Goal: Information Seeking & Learning: Learn about a topic

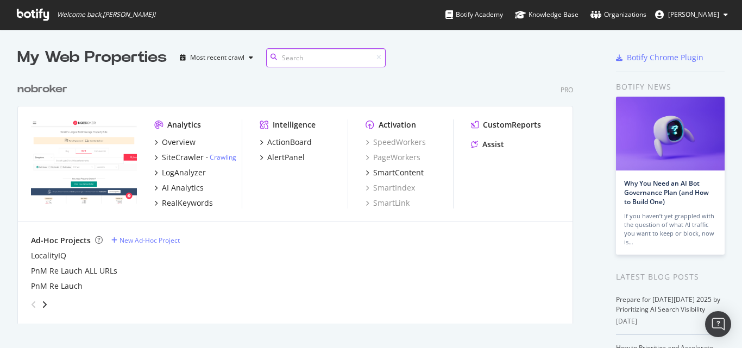
scroll to position [247, 556]
click at [193, 202] on div "RealKeywords" at bounding box center [187, 203] width 51 height 11
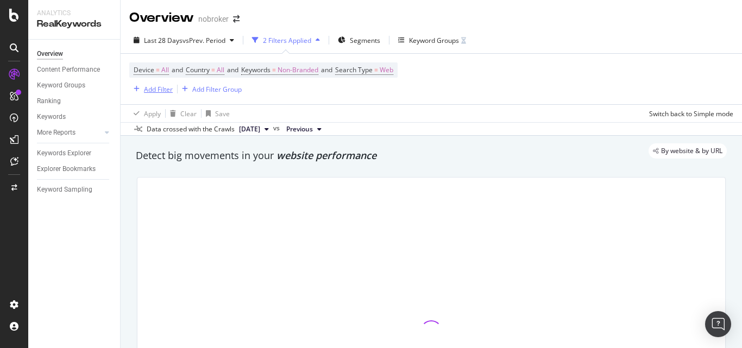
click at [161, 90] on div "Add Filter" at bounding box center [158, 89] width 29 height 9
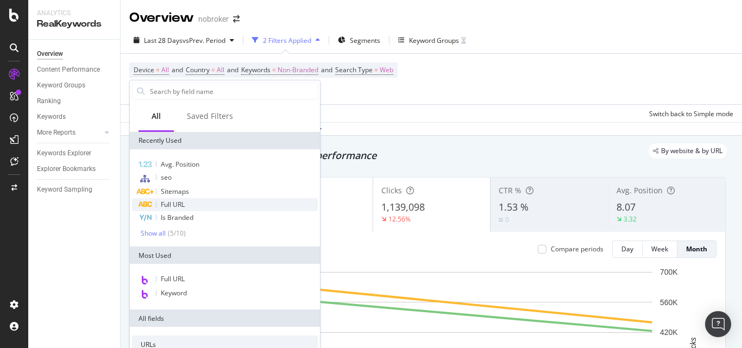
click at [179, 207] on span "Full URL" at bounding box center [173, 204] width 24 height 9
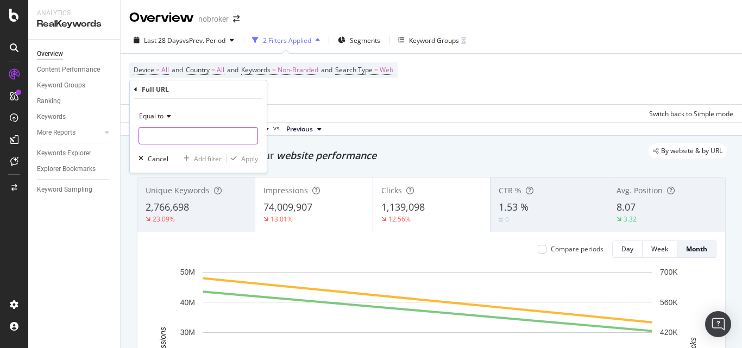
click at [208, 131] on input "text" at bounding box center [198, 135] width 118 height 17
paste input "https://www.nobroker.in/blog/sitemap_index/?id=packers-and-movers.xml"
type input "https://www.nobroker.in/blog/sitemap_index/?id=packers-and-movers.xml"
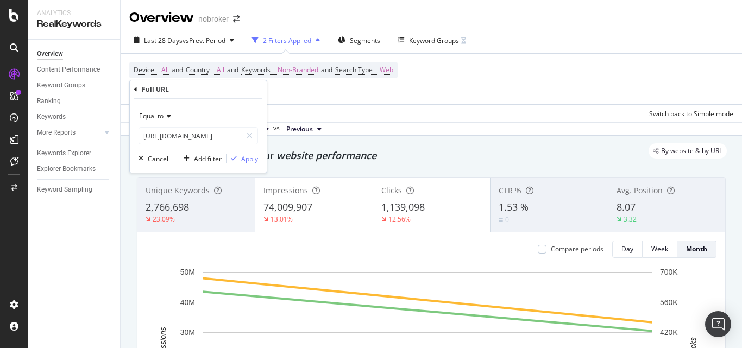
click at [170, 117] on icon at bounding box center [168, 116] width 8 height 7
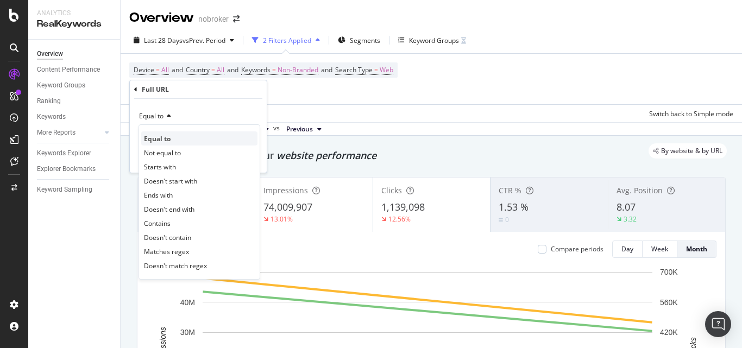
click at [169, 139] on span "Equal to" at bounding box center [157, 138] width 27 height 9
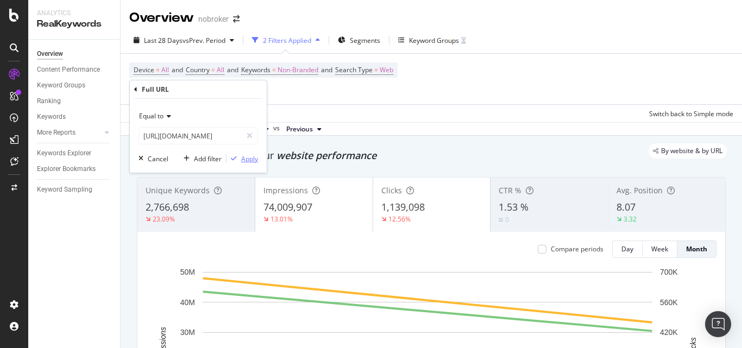
click at [250, 154] on div "Apply" at bounding box center [249, 158] width 17 height 9
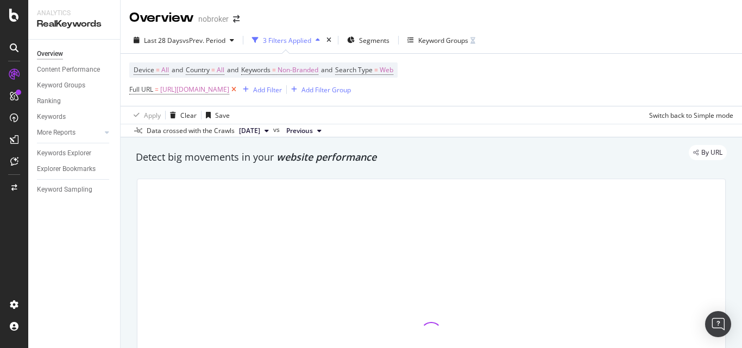
click at [238, 89] on icon at bounding box center [233, 89] width 9 height 11
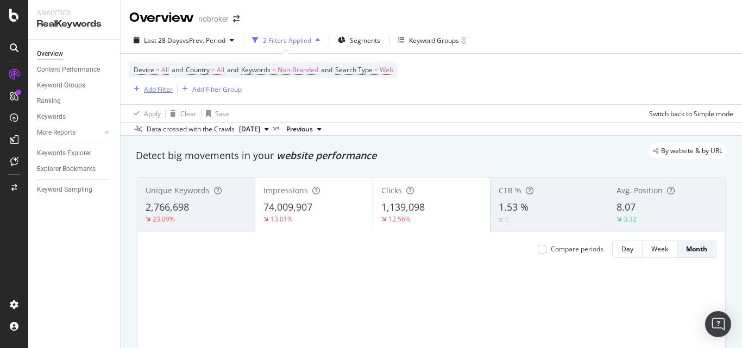
click at [159, 87] on div "Add Filter" at bounding box center [158, 89] width 29 height 9
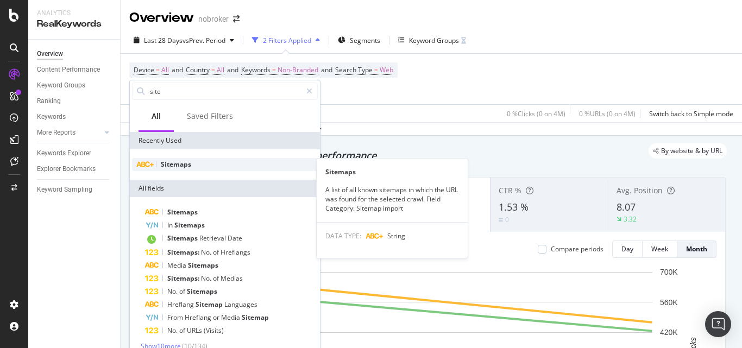
type input "site"
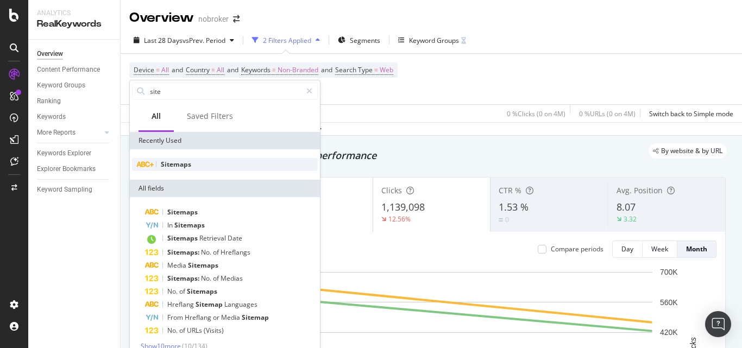
click at [178, 160] on span "Sitemaps" at bounding box center [176, 164] width 30 height 9
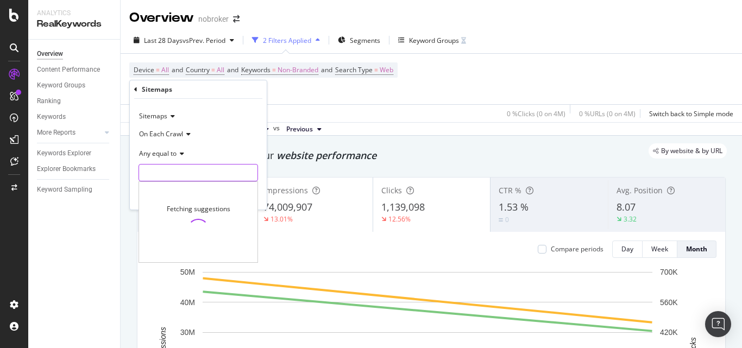
click at [168, 170] on input "text" at bounding box center [198, 172] width 118 height 17
paste input "https://www.nobroker.in/blog/sitemap_index/?id=packers-and-movers.xml"
type input "https://www.nobroker.in/blog/sitemap_index/?id=packers-and-movers.xml"
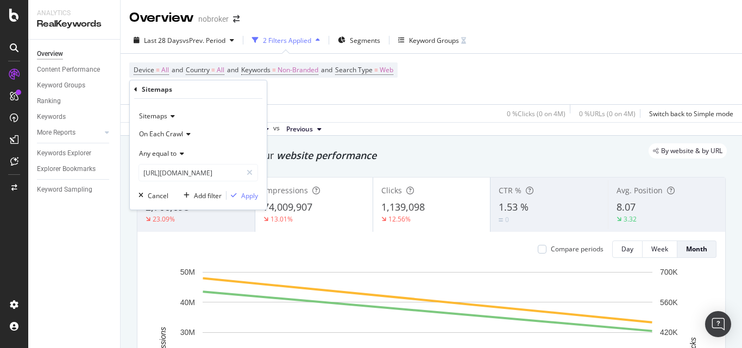
click at [265, 191] on div "Sitemaps On Each Crawl Any equal to https://www.nobroker.in/blog/sitemap_index/…" at bounding box center [198, 154] width 137 height 111
click at [252, 194] on div "Apply" at bounding box center [249, 195] width 17 height 9
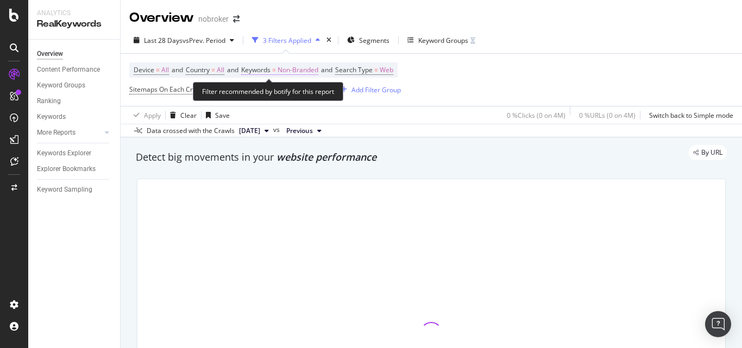
click at [306, 64] on span "Non-Branded" at bounding box center [298, 69] width 41 height 15
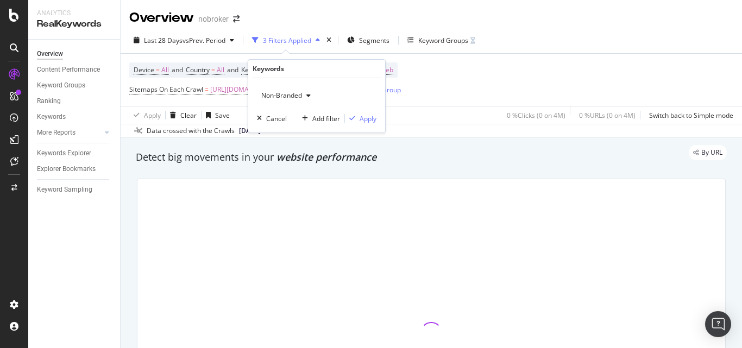
click at [272, 96] on span "Non-Branded" at bounding box center [279, 95] width 45 height 9
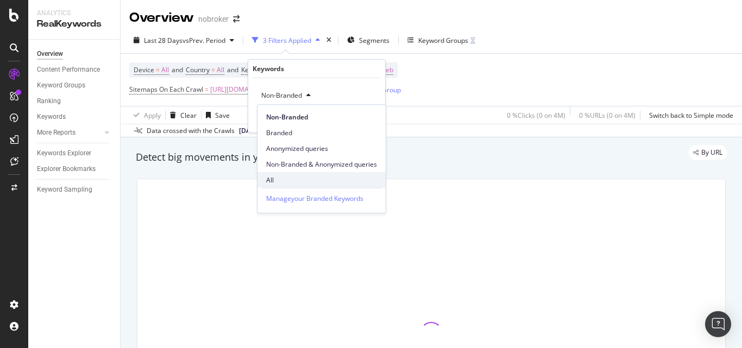
click at [275, 175] on span "All" at bounding box center [321, 180] width 111 height 10
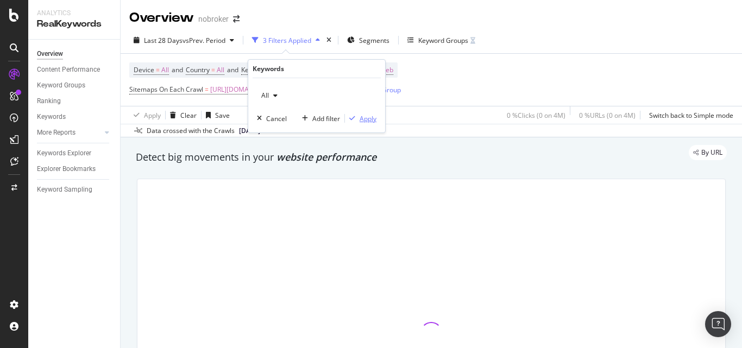
click at [367, 123] on div "Apply" at bounding box center [361, 119] width 32 height 10
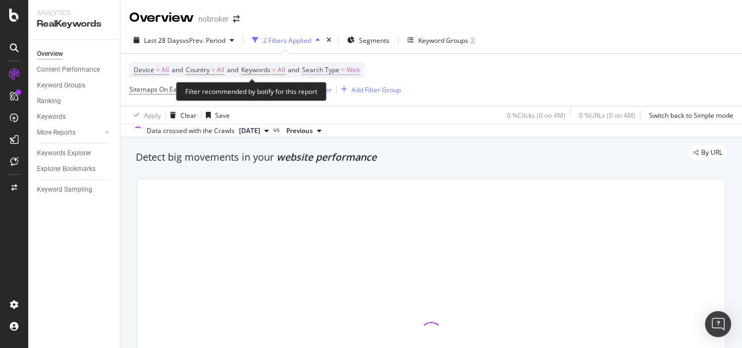
click at [360, 72] on span "Web" at bounding box center [354, 69] width 14 height 15
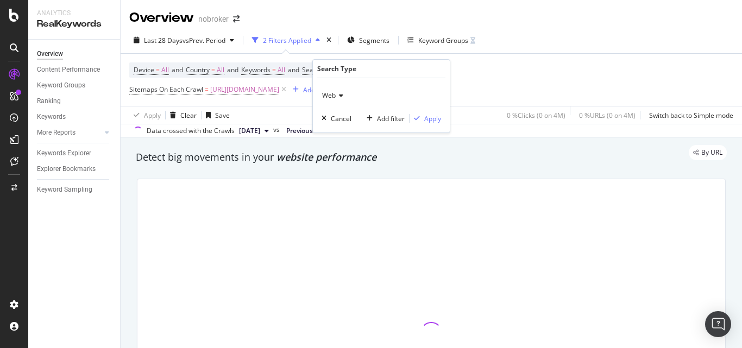
click at [343, 95] on icon at bounding box center [340, 95] width 8 height 7
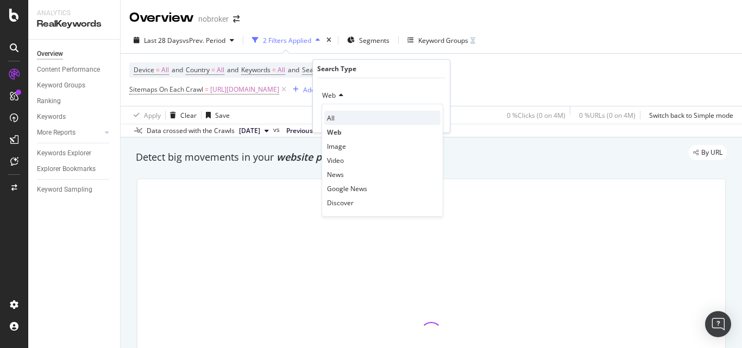
click at [338, 114] on div "All" at bounding box center [382, 118] width 116 height 14
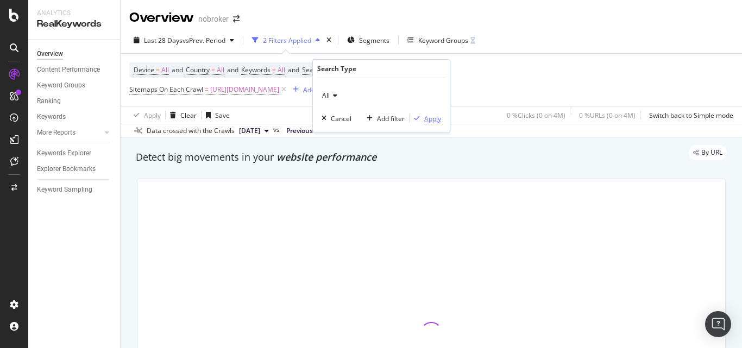
click at [420, 117] on div "button" at bounding box center [417, 118] width 15 height 7
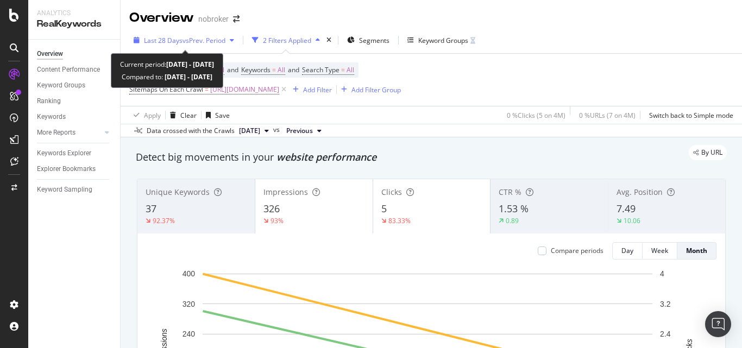
click at [206, 43] on span "vs Prev. Period" at bounding box center [204, 40] width 43 height 9
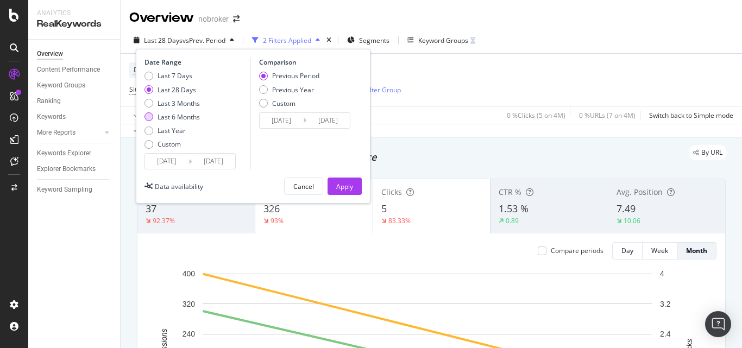
click at [150, 117] on div "Last 6 Months" at bounding box center [149, 116] width 9 height 9
type input "[DATE]"
click at [336, 185] on div "Apply" at bounding box center [344, 186] width 17 height 9
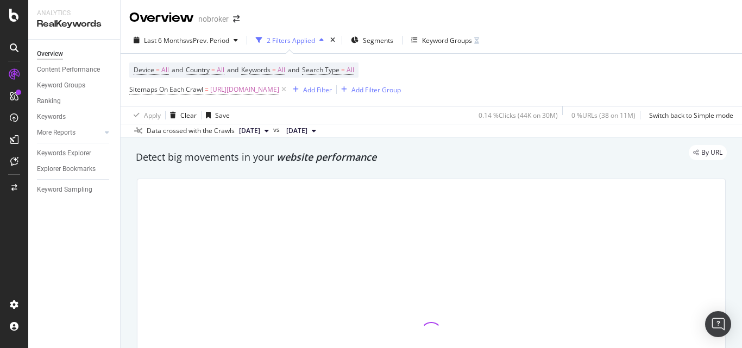
click at [207, 134] on div "Data crossed with the Crawls" at bounding box center [191, 131] width 88 height 10
click at [255, 135] on span "[DATE]" at bounding box center [249, 131] width 21 height 10
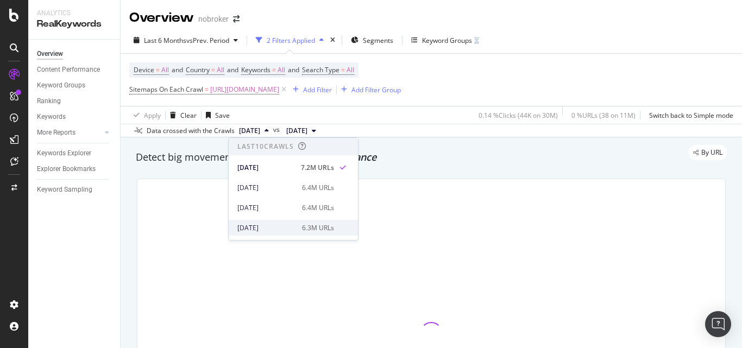
click at [267, 223] on div "2025 Jun. 2nd" at bounding box center [266, 228] width 58 height 10
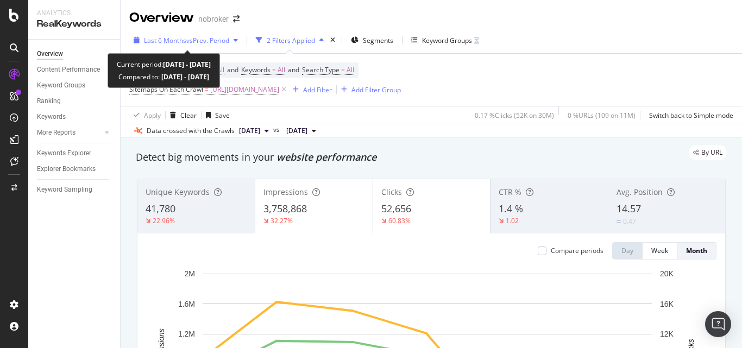
click at [216, 40] on span "vs Prev. Period" at bounding box center [207, 40] width 43 height 9
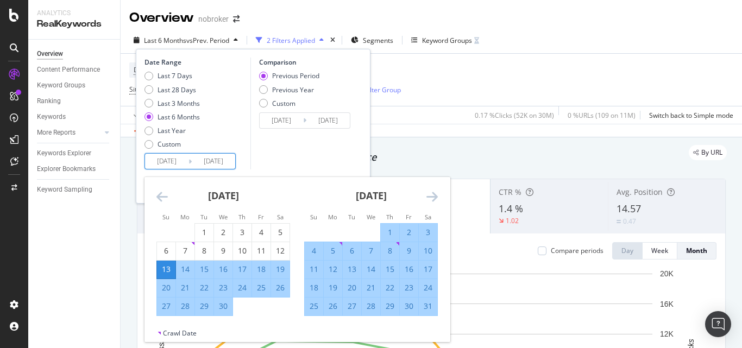
click at [173, 162] on input "[DATE]" at bounding box center [166, 161] width 43 height 15
click at [162, 161] on input "[DATE]" at bounding box center [166, 161] width 43 height 15
type input "[DATE]"
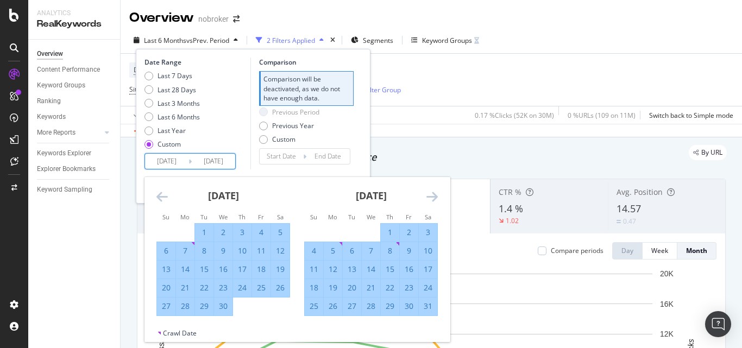
click at [174, 166] on input "2023/04/13" at bounding box center [166, 161] width 43 height 15
type input "2023/04/13"
type input "2022/01/14"
type input "2024/10/13"
type input "2023/01/13"
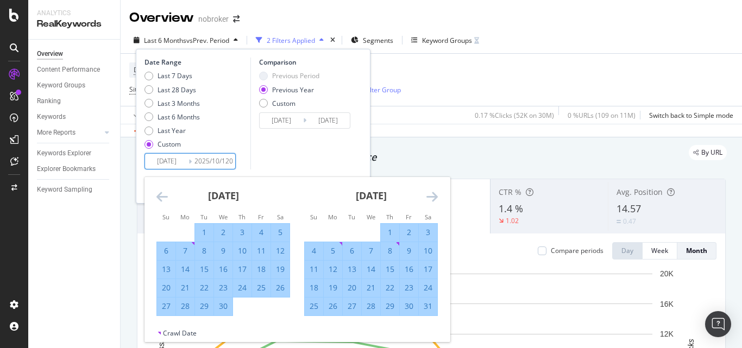
type input "[DATE]"
click at [174, 162] on input "2023/01/13" at bounding box center [166, 161] width 43 height 15
type input "2023/01/13"
type input "2022/10/14"
click at [178, 162] on input "2023/10/13" at bounding box center [166, 161] width 43 height 15
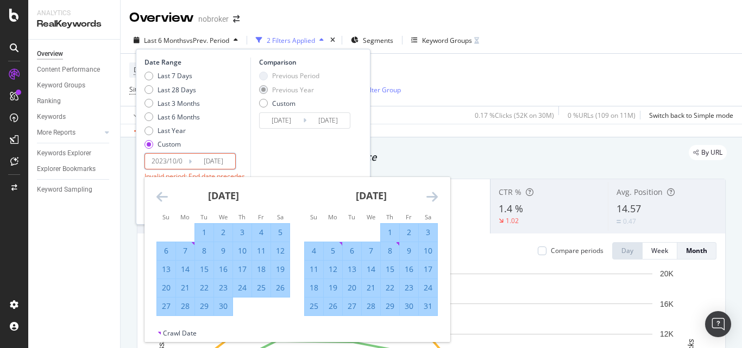
type input "2023/10/13"
type input "2022/10/02"
type input "2023/10/01"
click at [226, 167] on input "[DATE]" at bounding box center [213, 161] width 43 height 15
click at [291, 165] on div "Comparison Previous Period Previous Year Custom 2022/10/02 Navigate forward to …" at bounding box center [301, 114] width 103 height 112
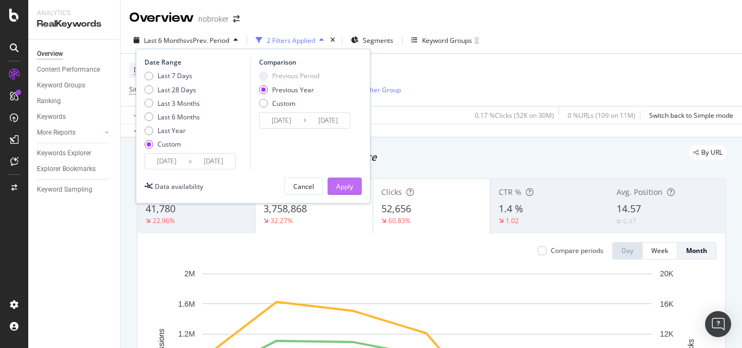
click at [341, 182] on div "Apply" at bounding box center [344, 186] width 17 height 9
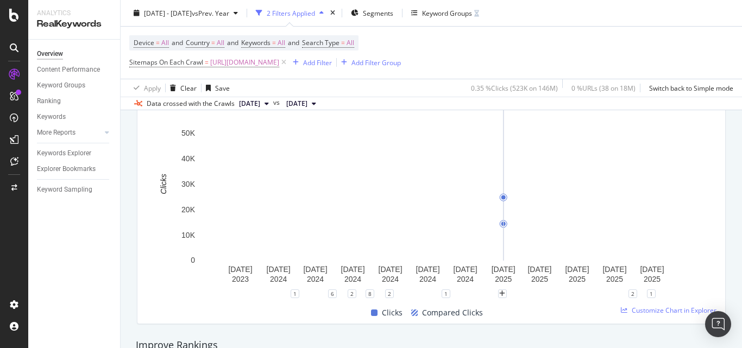
scroll to position [514, 0]
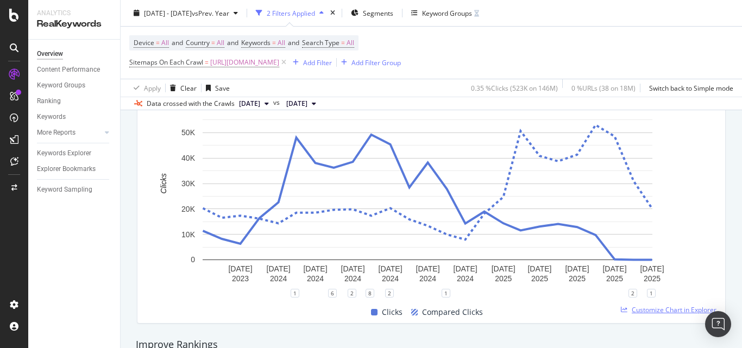
click at [643, 305] on span "Customize Chart in Explorer" at bounding box center [674, 309] width 85 height 9
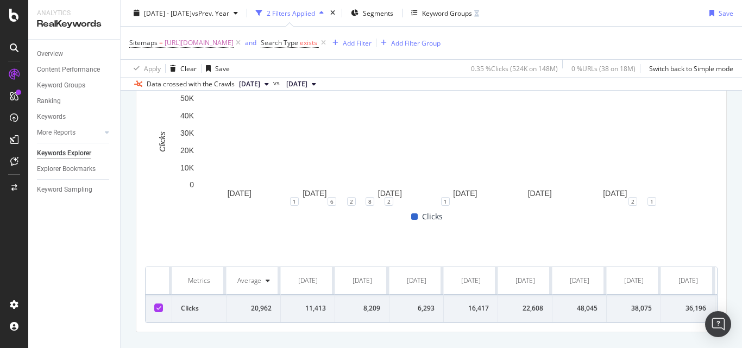
scroll to position [358, 0]
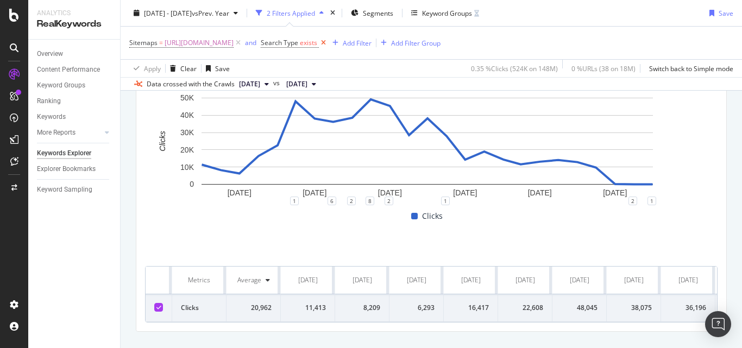
click at [328, 44] on icon at bounding box center [323, 42] width 9 height 11
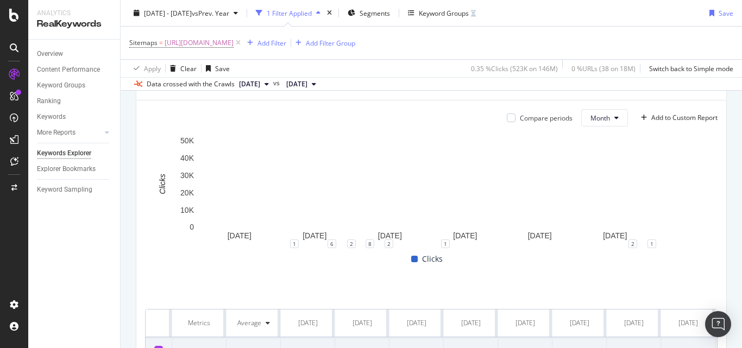
scroll to position [314, 0]
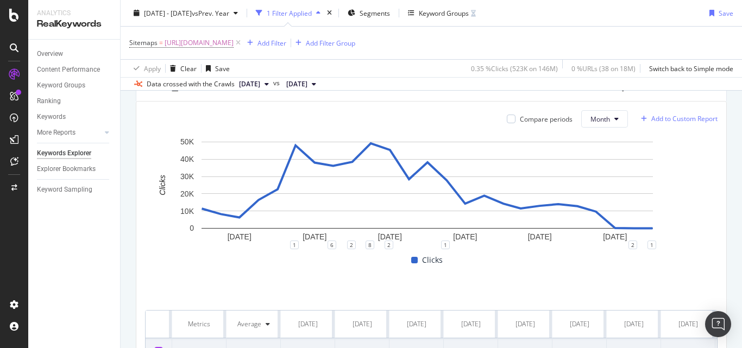
click at [652, 117] on div "Add to Custom Report" at bounding box center [684, 119] width 66 height 7
click at [465, 127] on div "Compare periods Month Add to Custom Report" at bounding box center [431, 118] width 573 height 17
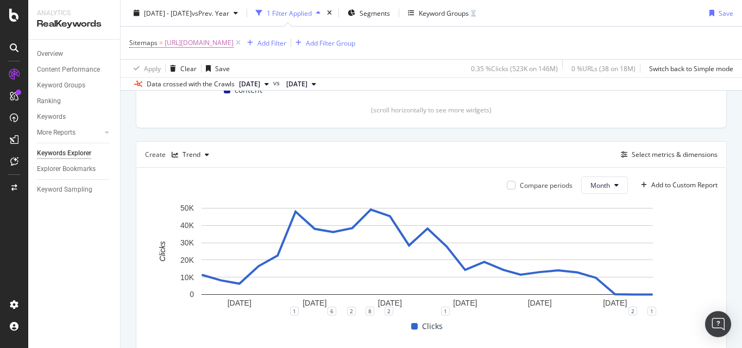
scroll to position [224, 0]
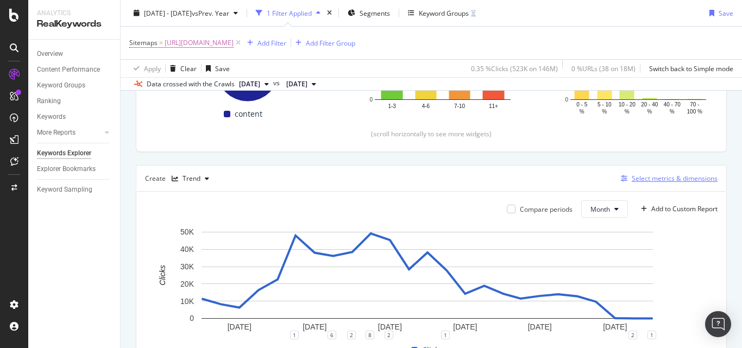
click at [632, 179] on div "Select metrics & dimensions" at bounding box center [675, 178] width 86 height 9
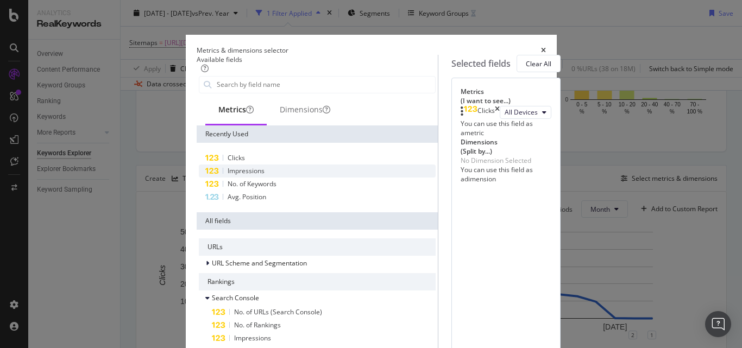
click at [234, 178] on div "Impressions" at bounding box center [317, 171] width 237 height 13
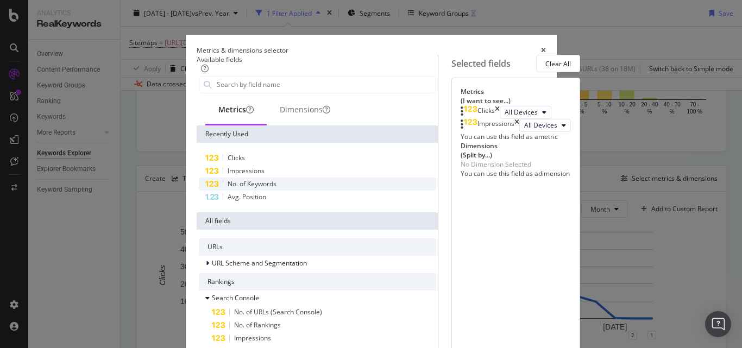
click at [231, 191] on div "No. of Keywords" at bounding box center [317, 184] width 237 height 13
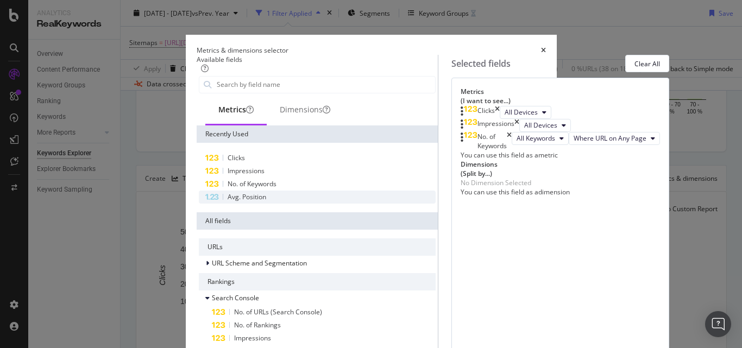
click at [231, 204] on div "Avg. Position" at bounding box center [317, 197] width 237 height 13
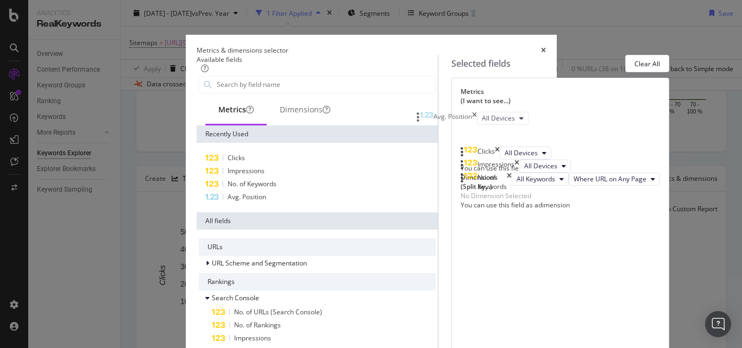
drag, startPoint x: 432, startPoint y: 243, endPoint x: 422, endPoint y: 117, distance: 127.0
click at [422, 117] on body "Analytics RealKeywords Overview Content Performance Keyword Groups Ranking Keyw…" at bounding box center [371, 174] width 742 height 348
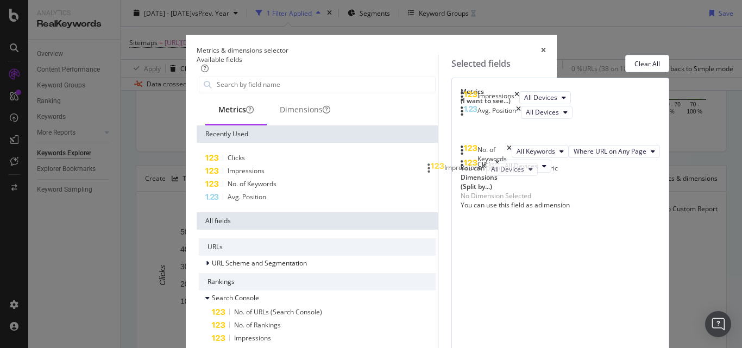
drag, startPoint x: 436, startPoint y: 206, endPoint x: 436, endPoint y: 171, distance: 34.8
click at [436, 171] on body "Analytics RealKeywords Overview Content Performance Keyword Groups Ranking Keyw…" at bounding box center [371, 174] width 742 height 348
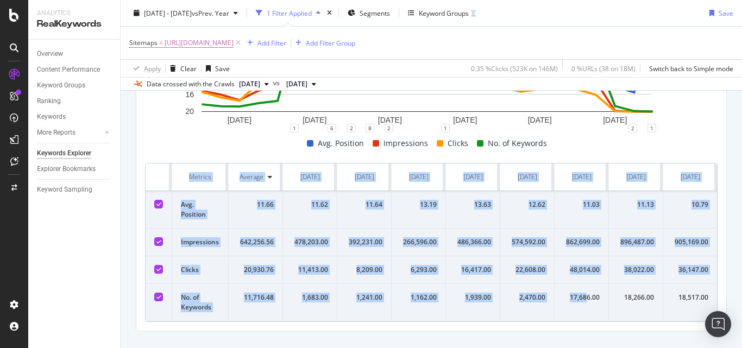
drag, startPoint x: 188, startPoint y: 180, endPoint x: 607, endPoint y: 309, distance: 438.9
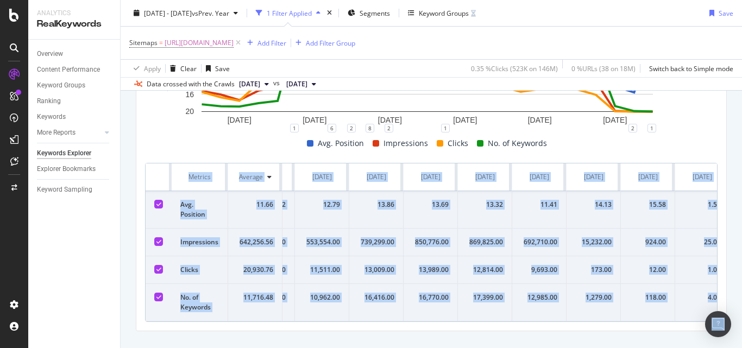
scroll to position [0, 940]
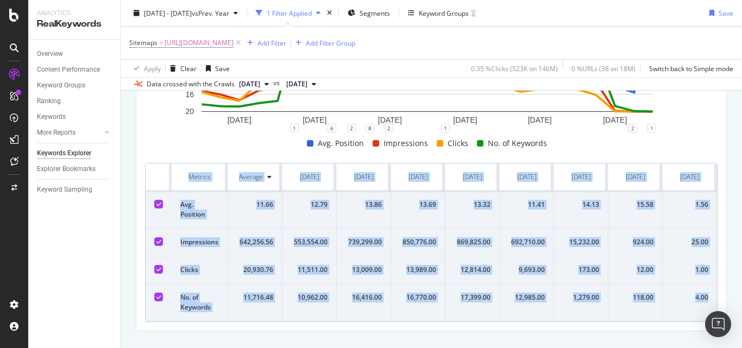
copy table "Metrics Average Oct. 2023 Nov. 2023 Dec. 2023 Jan. 2024 Feb. 2024 Mar. 2024 Apr…"
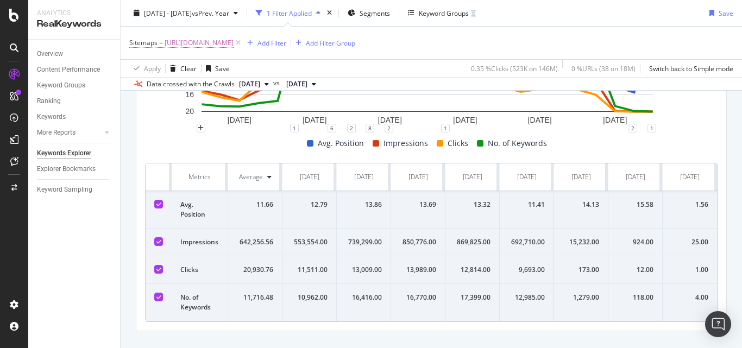
click at [209, 43] on span "https://www.nobroker.in/blog/sitemap_index/?id=packers-and-movers.xml" at bounding box center [199, 42] width 69 height 15
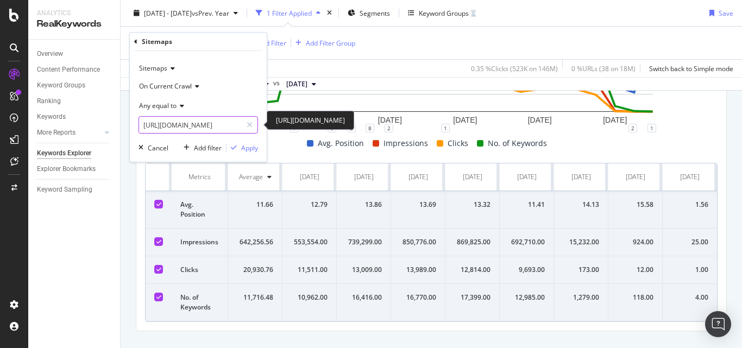
drag, startPoint x: 250, startPoint y: 125, endPoint x: 236, endPoint y: 125, distance: 14.1
click at [236, 125] on div "https://www.nobroker.in/blog/sitemap_index/?id=packers-and-movers.xml" at bounding box center [199, 124] width 120 height 17
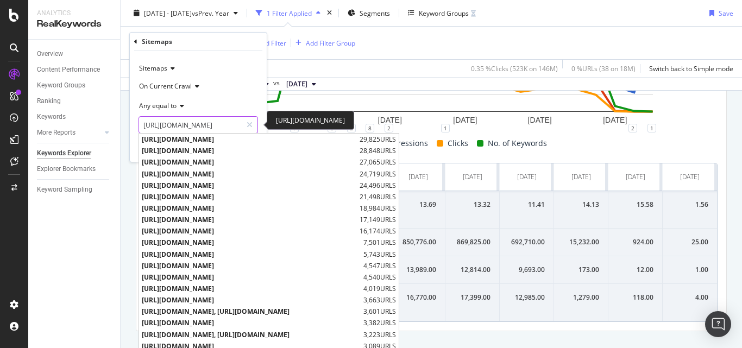
click at [236, 125] on input "https://www.nobroker.in/blog/sitemap_index/?id=packers-and-movers.xml" at bounding box center [190, 124] width 103 height 17
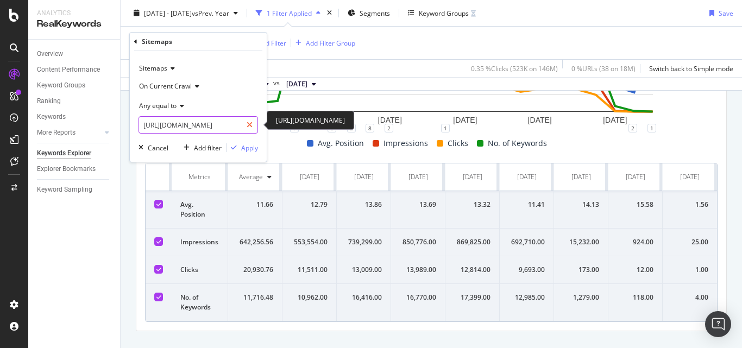
scroll to position [0, 0]
click at [249, 123] on icon at bounding box center [250, 125] width 6 height 8
click at [238, 123] on input "text" at bounding box center [198, 124] width 118 height 17
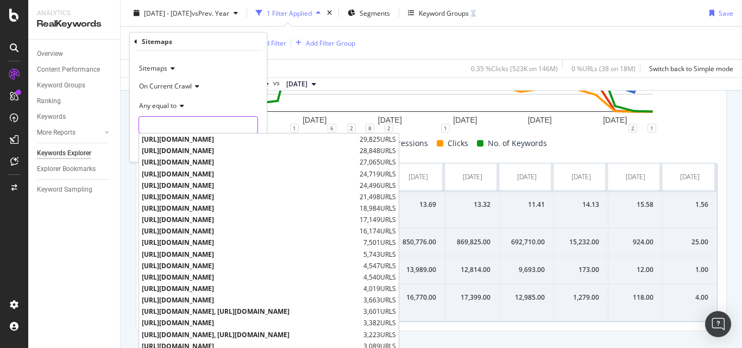
paste input "https://www.nobroker.in/forum/sitemap-index/?id=packers-movers-queries.xml"
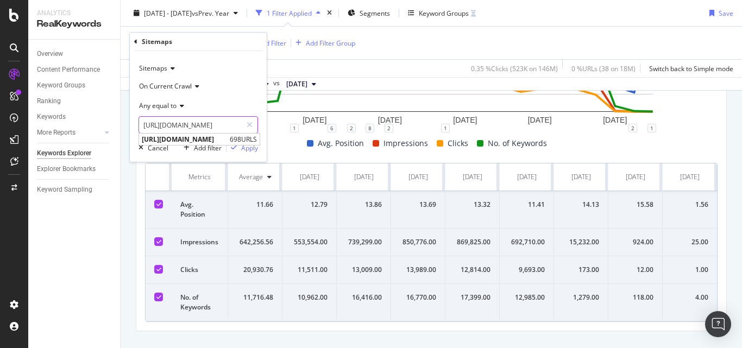
scroll to position [0, 147]
type input "https://www.nobroker.in/forum/sitemap-index/?id=packers-movers-queries.xml"
click at [249, 149] on div "Apply" at bounding box center [249, 147] width 17 height 9
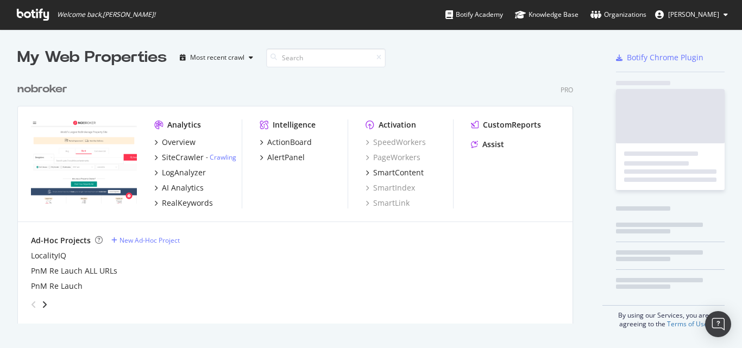
scroll to position [247, 556]
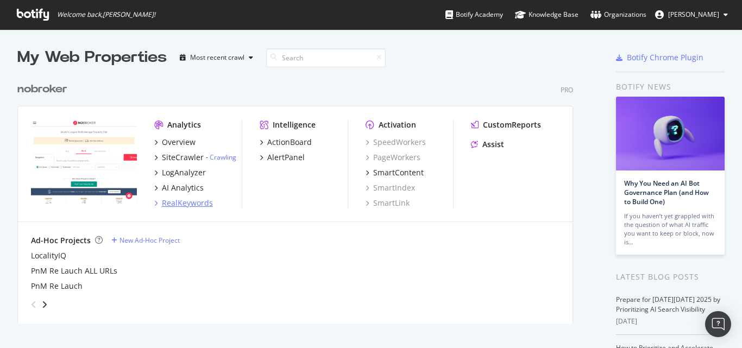
click at [185, 203] on div "RealKeywords" at bounding box center [187, 203] width 51 height 11
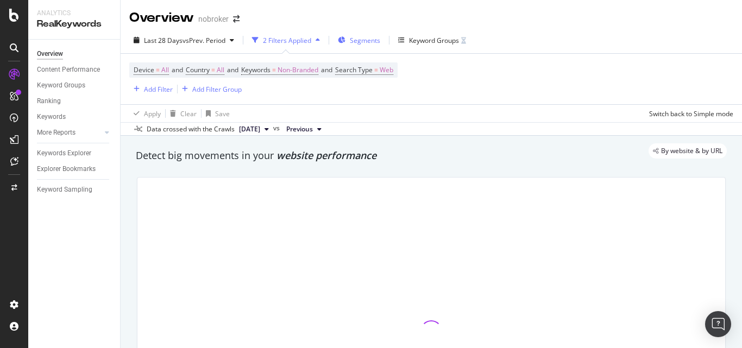
click at [378, 42] on span "Segments" at bounding box center [365, 40] width 30 height 9
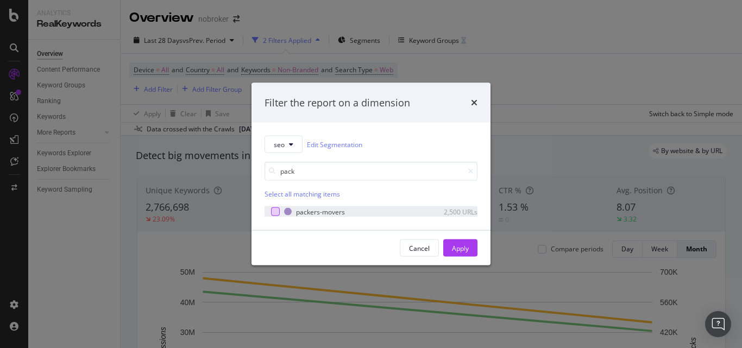
type input "pack"
click at [271, 209] on div "modal" at bounding box center [275, 212] width 9 height 9
click at [453, 246] on div "Apply" at bounding box center [460, 247] width 17 height 9
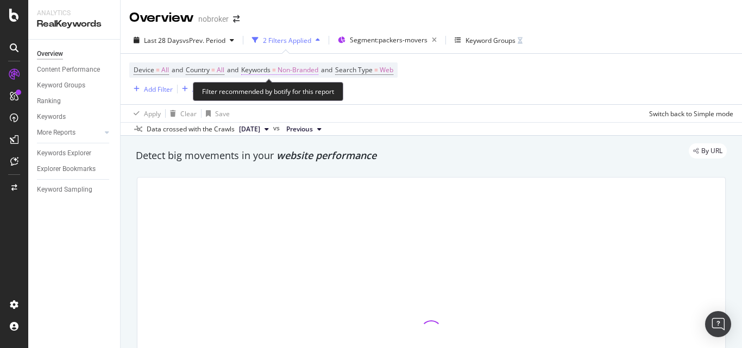
click at [317, 76] on span "Non-Branded" at bounding box center [298, 69] width 41 height 15
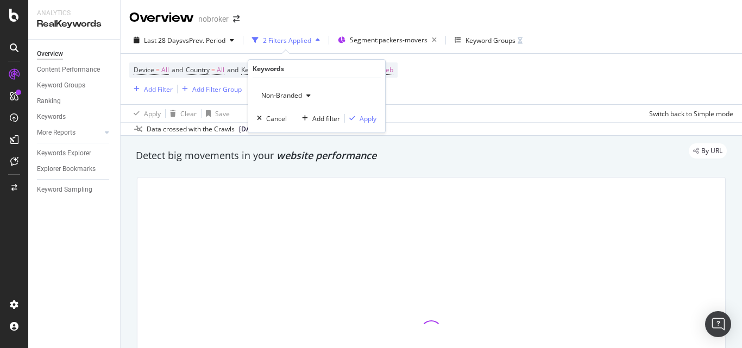
click at [287, 92] on span "Non-Branded" at bounding box center [279, 95] width 45 height 9
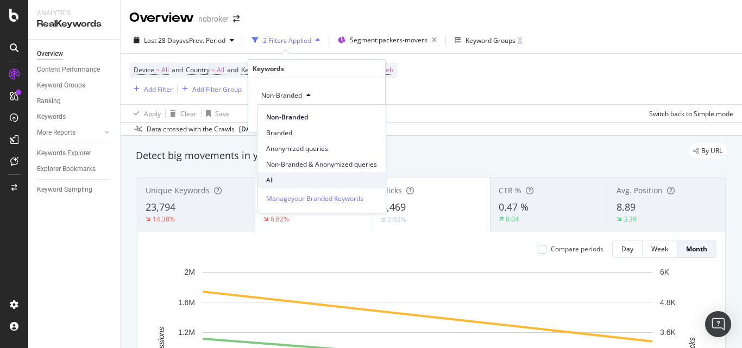
click at [278, 184] on span "All" at bounding box center [321, 180] width 111 height 10
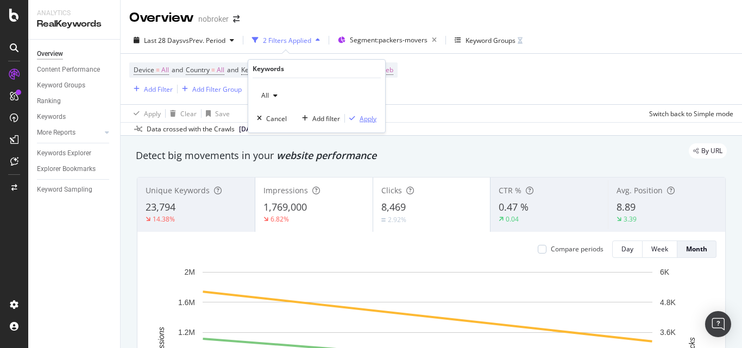
click at [362, 115] on div "Apply" at bounding box center [368, 118] width 17 height 9
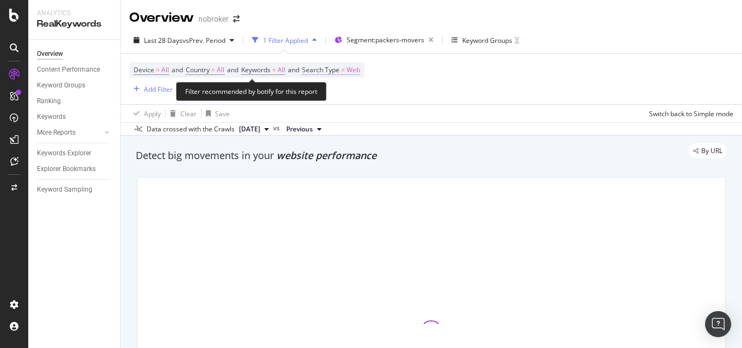
click at [360, 68] on span "Web" at bounding box center [354, 69] width 14 height 15
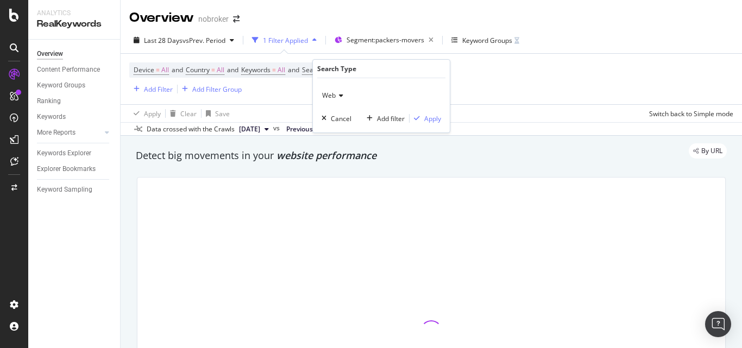
click at [325, 97] on span "Web" at bounding box center [329, 95] width 14 height 9
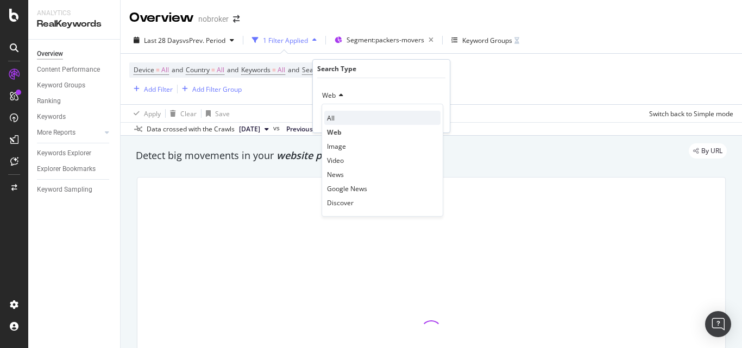
click at [336, 115] on div "All" at bounding box center [382, 118] width 116 height 14
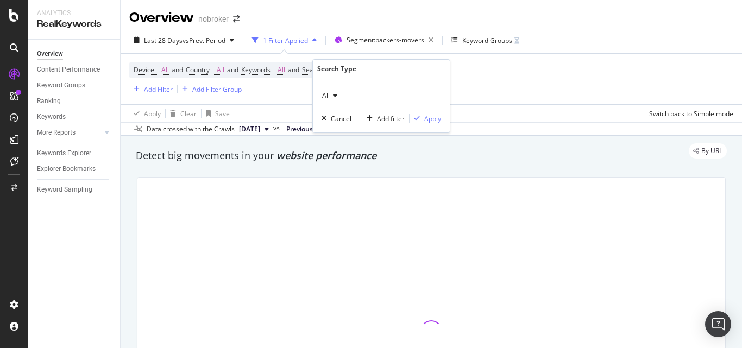
click at [425, 121] on div "Apply" at bounding box center [432, 118] width 17 height 9
click at [162, 91] on div "Add Filter" at bounding box center [158, 89] width 29 height 9
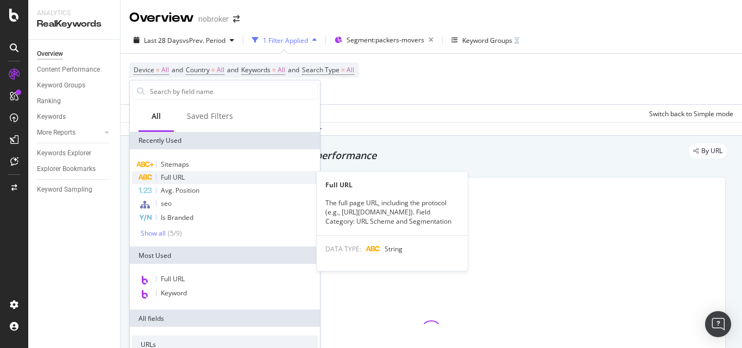
click at [194, 174] on div "Full URL" at bounding box center [225, 177] width 186 height 13
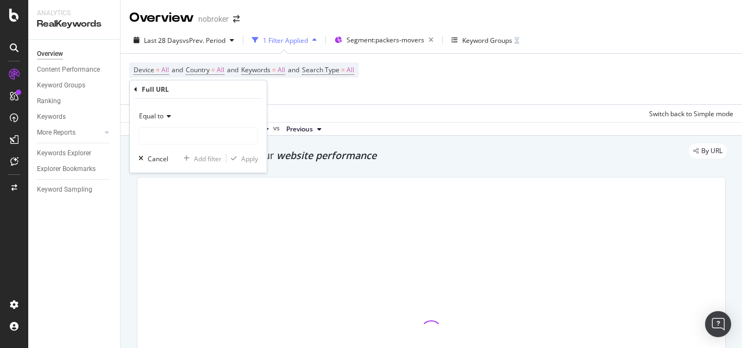
click at [160, 117] on span "Equal to" at bounding box center [151, 115] width 24 height 9
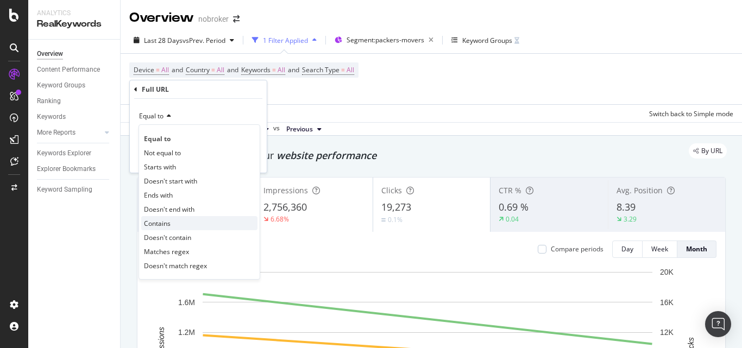
click at [164, 223] on span "Contains" at bounding box center [157, 223] width 27 height 9
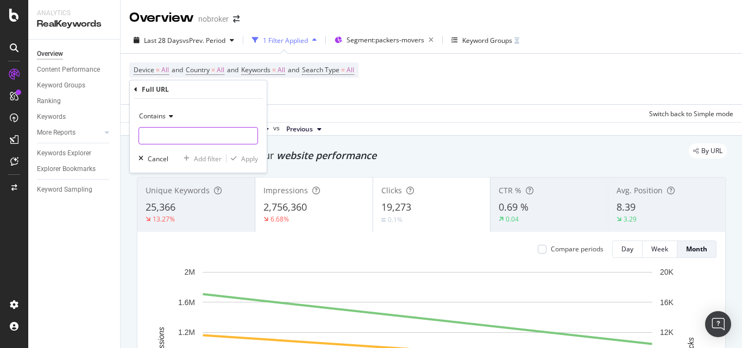
click at [161, 132] on input "text" at bounding box center [198, 135] width 118 height 17
type input "guides"
click at [250, 160] on div "Apply" at bounding box center [249, 158] width 17 height 9
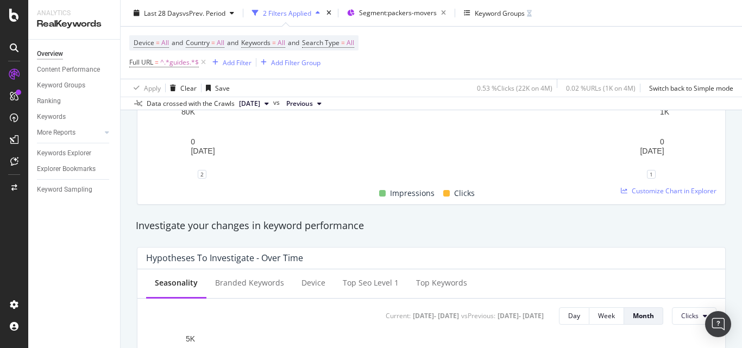
scroll to position [249, 0]
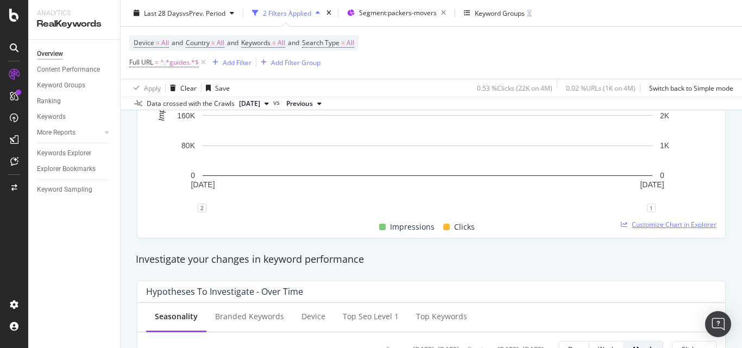
click at [632, 223] on span "Customize Chart in Explorer" at bounding box center [674, 224] width 85 height 9
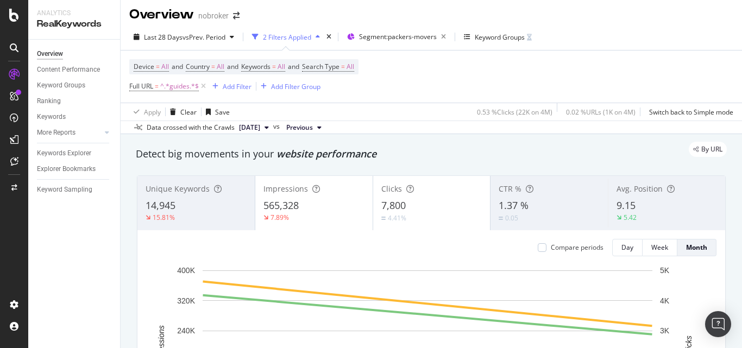
scroll to position [3, 0]
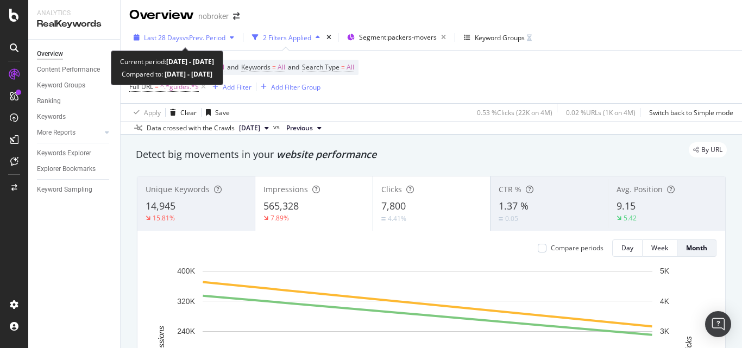
click at [199, 43] on div "Last 28 Days vs Prev. Period" at bounding box center [183, 37] width 109 height 16
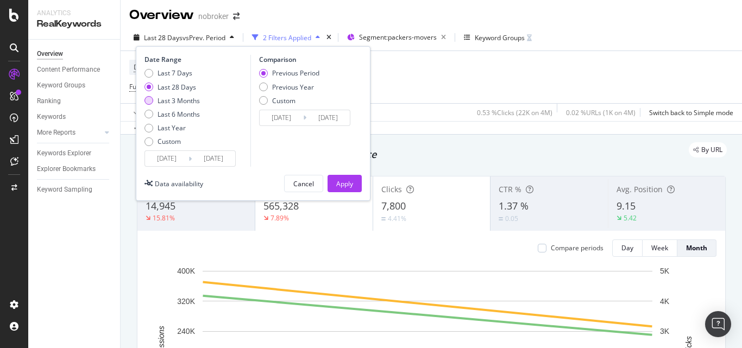
click at [155, 102] on div "Last 3 Months" at bounding box center [172, 100] width 55 height 9
type input "2025/07/13"
type input "[DATE]"
type input "2025/07/12"
click at [149, 112] on div "Last 6 Months" at bounding box center [149, 114] width 9 height 9
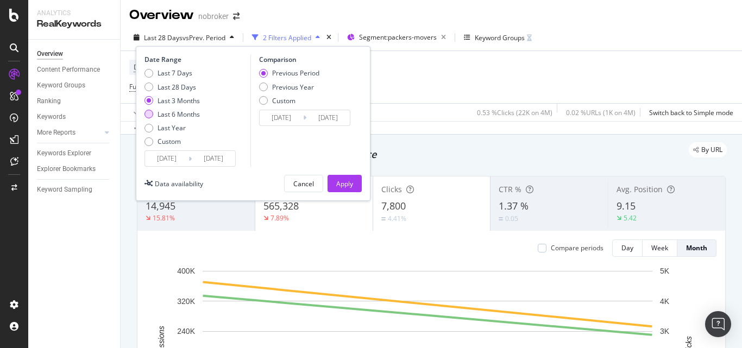
type input "[DATE]"
click at [340, 175] on button "Apply" at bounding box center [345, 183] width 34 height 17
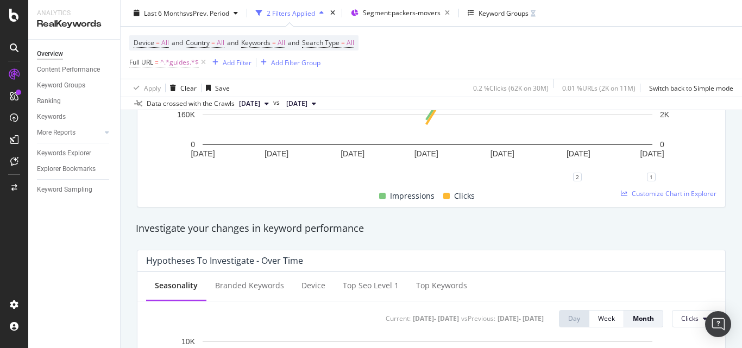
scroll to position [235, 0]
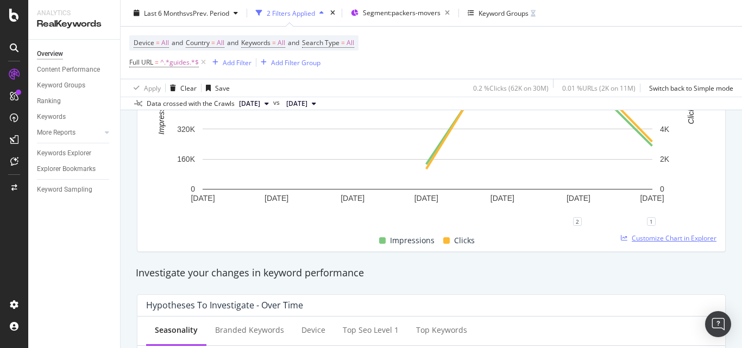
click at [632, 242] on span "Customize Chart in Explorer" at bounding box center [674, 238] width 85 height 9
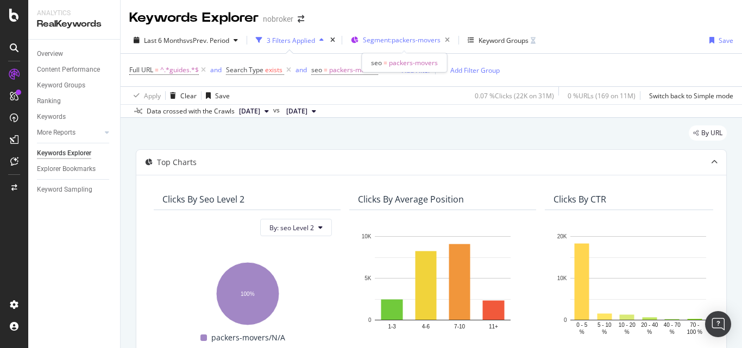
click at [404, 40] on span "Segment: packers-movers" at bounding box center [402, 39] width 78 height 9
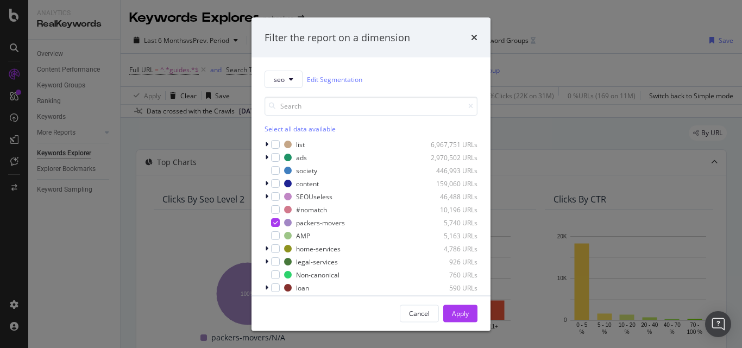
click at [212, 124] on div "Filter the report on a dimension seo Edit Segmentation Select all data availabl…" at bounding box center [371, 174] width 742 height 348
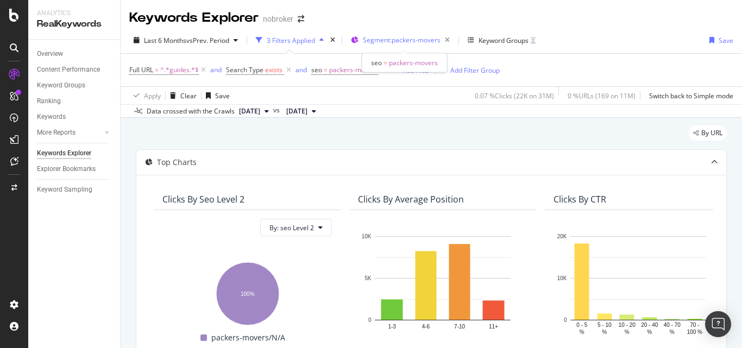
click at [377, 40] on span "Segment: packers-movers" at bounding box center [402, 39] width 78 height 9
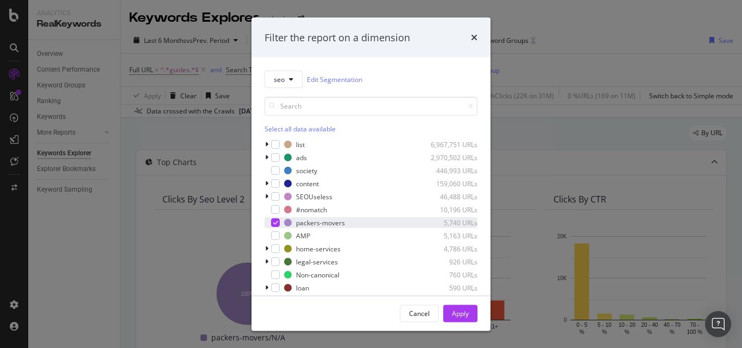
click at [278, 222] on div "modal" at bounding box center [275, 222] width 9 height 9
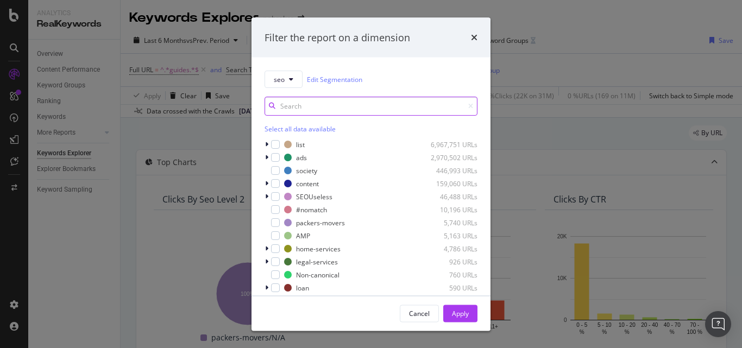
click at [305, 108] on input "modal" at bounding box center [371, 106] width 213 height 19
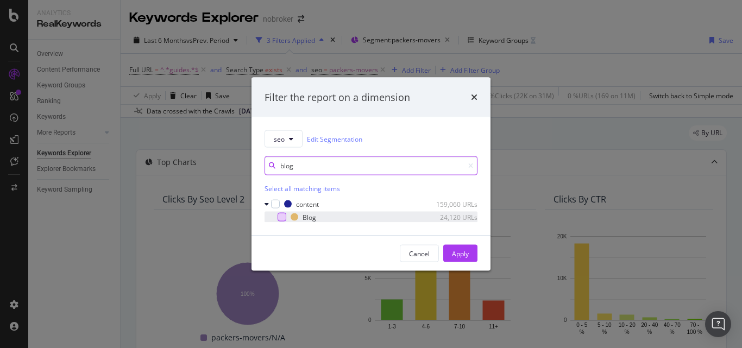
type input "blog"
click at [278, 216] on div "modal" at bounding box center [282, 217] width 9 height 9
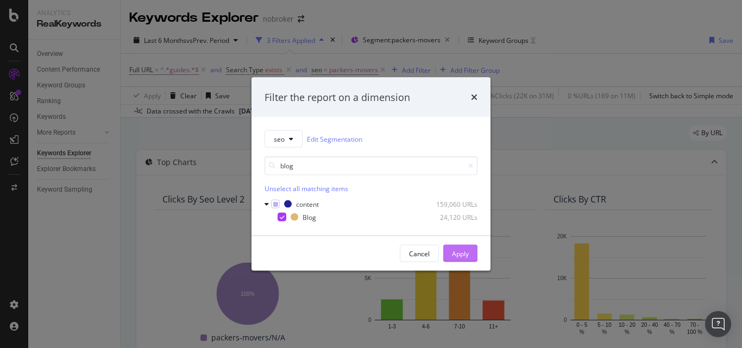
click at [450, 262] on button "Apply" at bounding box center [460, 253] width 34 height 17
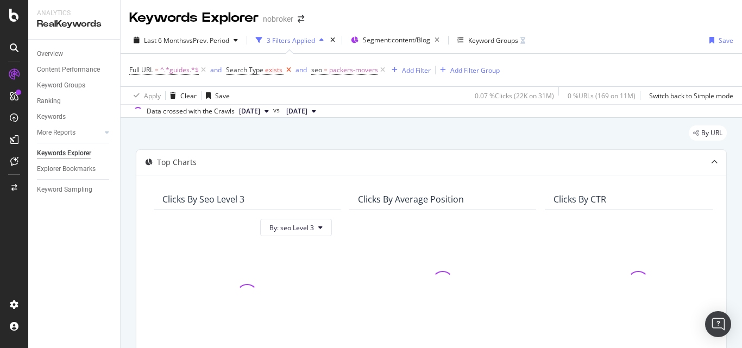
click at [290, 73] on icon at bounding box center [288, 70] width 9 height 11
click at [203, 73] on icon at bounding box center [203, 70] width 9 height 11
click at [203, 73] on icon at bounding box center [200, 70] width 9 height 11
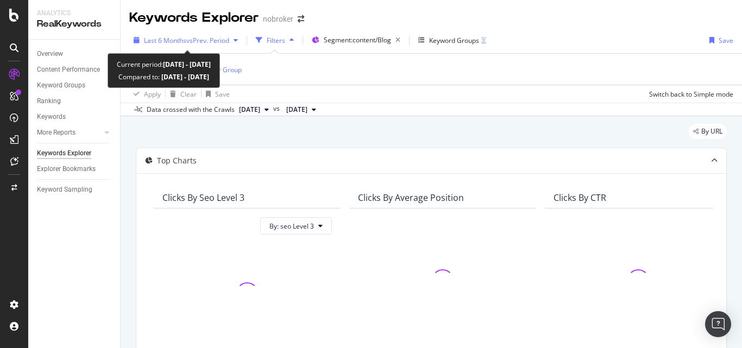
click at [219, 36] on span "vs Prev. Period" at bounding box center [207, 40] width 43 height 9
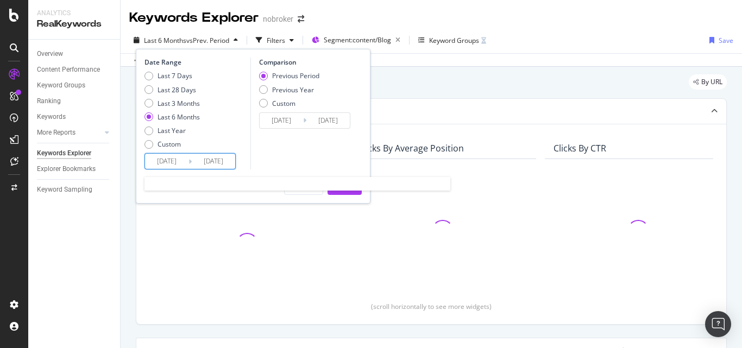
click at [155, 167] on input "[DATE]" at bounding box center [166, 161] width 43 height 15
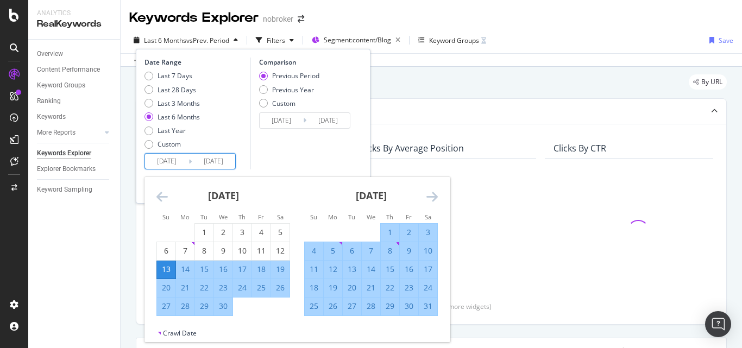
click at [159, 194] on icon "Move backward to switch to the previous month." at bounding box center [161, 196] width 11 height 13
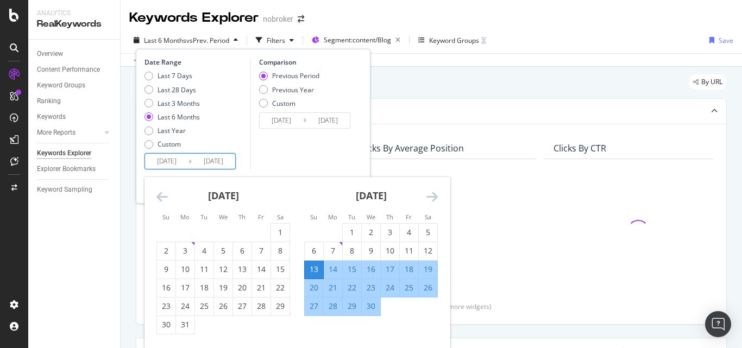
click at [159, 194] on icon "Move backward to switch to the previous month." at bounding box center [161, 196] width 11 height 13
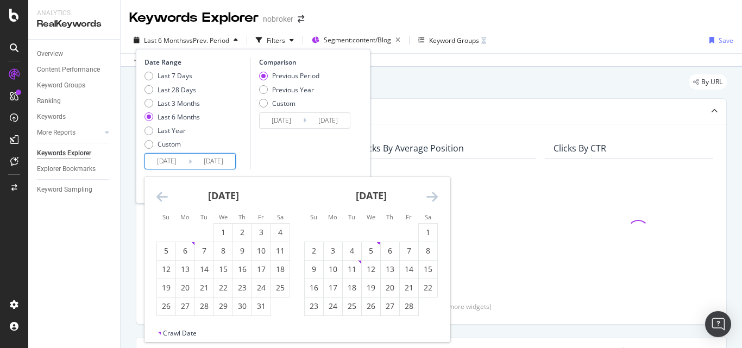
click at [159, 194] on icon "Move backward to switch to the previous month." at bounding box center [161, 196] width 11 height 13
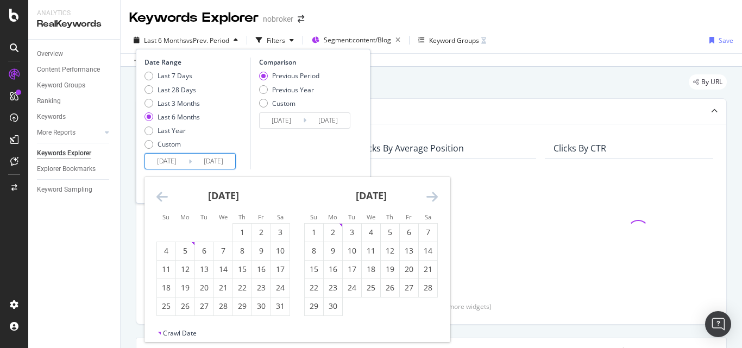
click at [159, 194] on icon "Move backward to switch to the previous month." at bounding box center [161, 196] width 11 height 13
click at [160, 200] on icon "Move backward to switch to the previous month." at bounding box center [161, 196] width 11 height 13
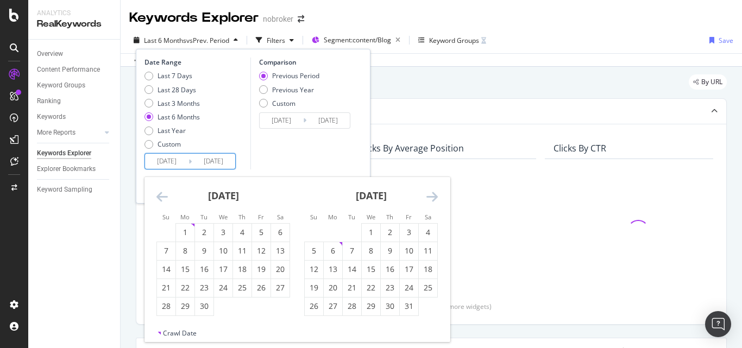
click at [160, 200] on icon "Move backward to switch to the previous month." at bounding box center [161, 196] width 11 height 13
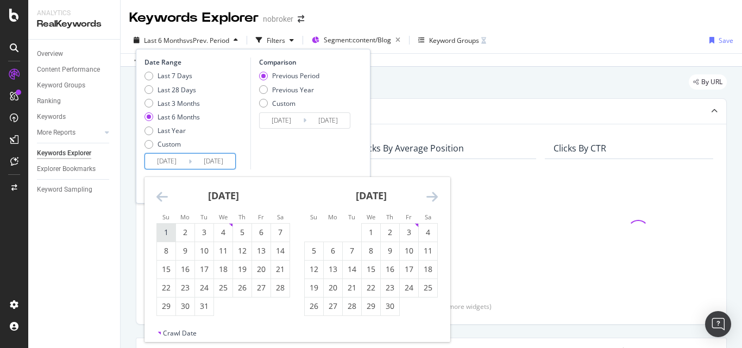
click at [166, 235] on div "1" at bounding box center [166, 232] width 18 height 11
type input "2023/10/01"
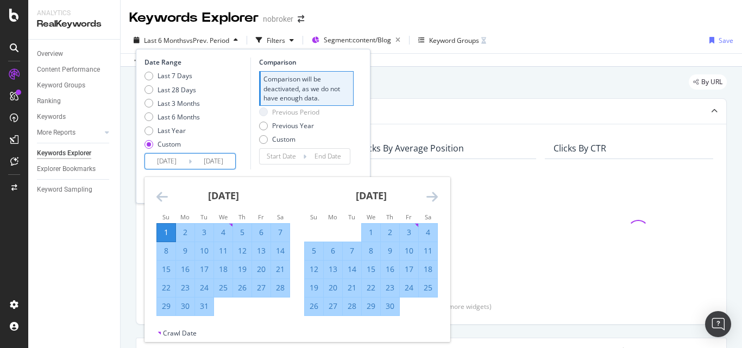
click at [293, 177] on div "Date Range Last 7 Days Last 28 Days Last 3 Months Last 6 Months Last Year Custo…" at bounding box center [253, 126] width 235 height 155
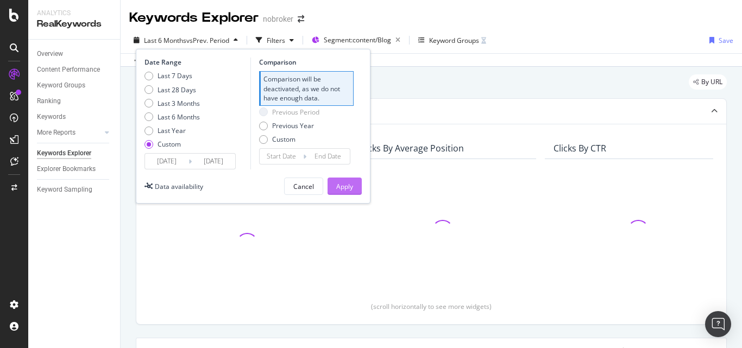
click at [344, 178] on div "Apply" at bounding box center [344, 186] width 17 height 16
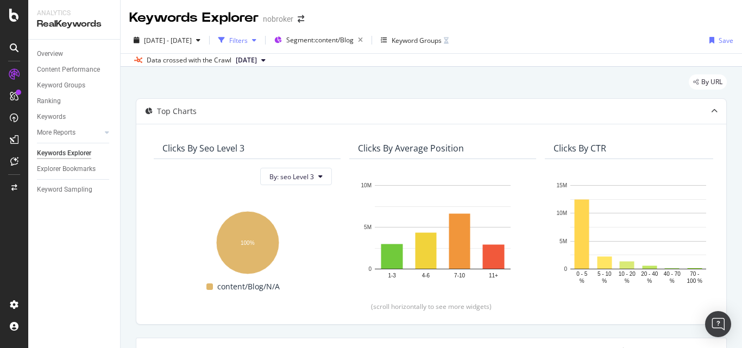
click at [248, 41] on div "Filters" at bounding box center [238, 40] width 18 height 9
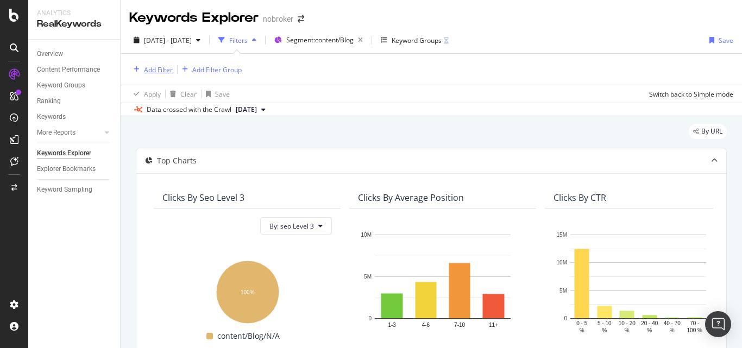
click at [171, 67] on div "Add Filter" at bounding box center [158, 69] width 29 height 9
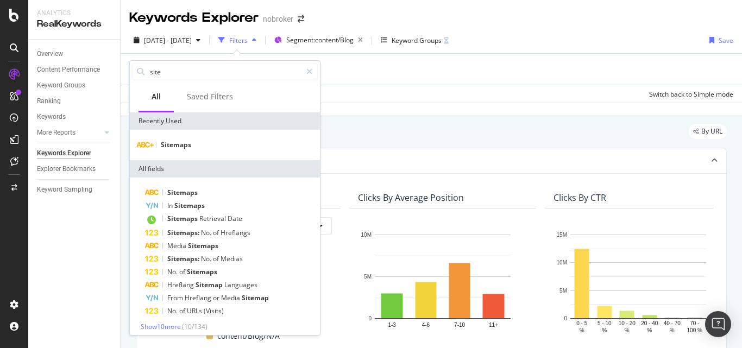
type input "site"
click at [209, 138] on div "Sitemaps" at bounding box center [225, 145] width 190 height 30
click at [206, 146] on div "Sitemaps" at bounding box center [225, 145] width 186 height 13
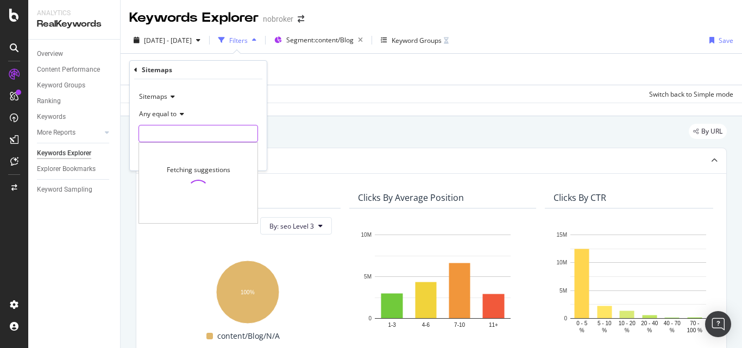
click at [200, 130] on input "text" at bounding box center [198, 133] width 118 height 17
paste input "https://www.nobroker.in/blog/sitemap_index/?id=electrician.xml"
type input "https://www.nobroker.in/blog/sitemap_index/?id=electrician.xml"
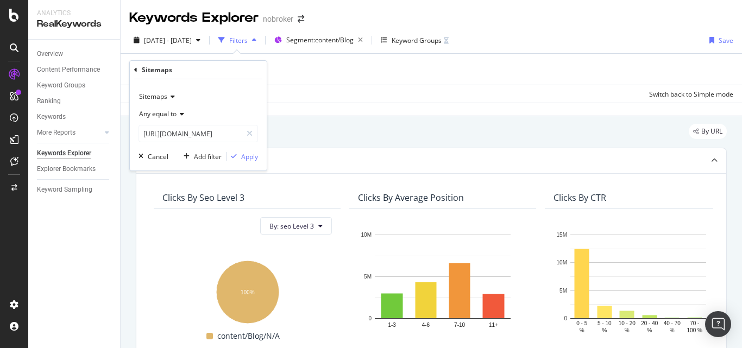
click at [262, 148] on div "Sitemaps Any equal to https://www.nobroker.in/blog/sitemap_index/?id=electricia…" at bounding box center [198, 124] width 137 height 91
click at [255, 152] on div "Sitemaps Any equal to https://www.nobroker.in/blog/sitemap_index/?id=electricia…" at bounding box center [198, 124] width 137 height 91
click at [255, 152] on div "Apply" at bounding box center [249, 156] width 17 height 9
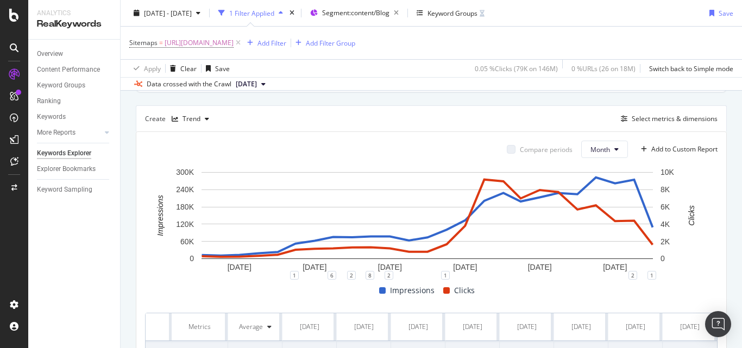
scroll to position [283, 0]
click at [651, 117] on div "Select metrics & dimensions" at bounding box center [675, 119] width 86 height 9
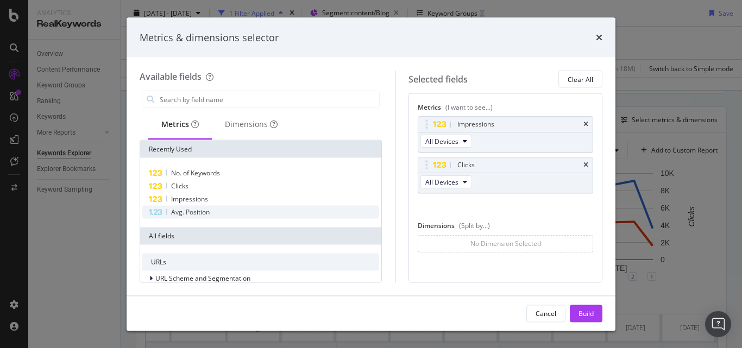
click at [214, 210] on div "Avg. Position" at bounding box center [260, 212] width 237 height 13
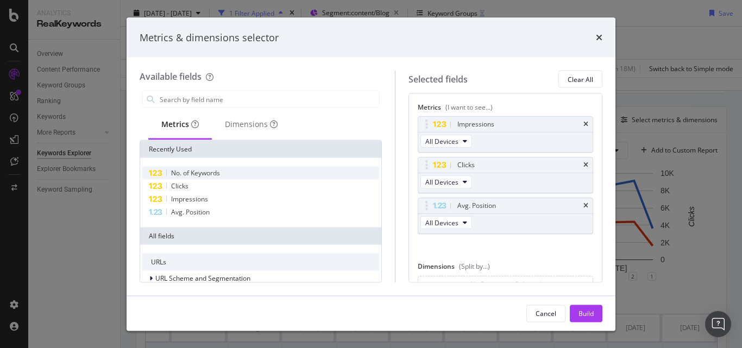
click at [225, 178] on div "No. of Keywords" at bounding box center [260, 173] width 237 height 13
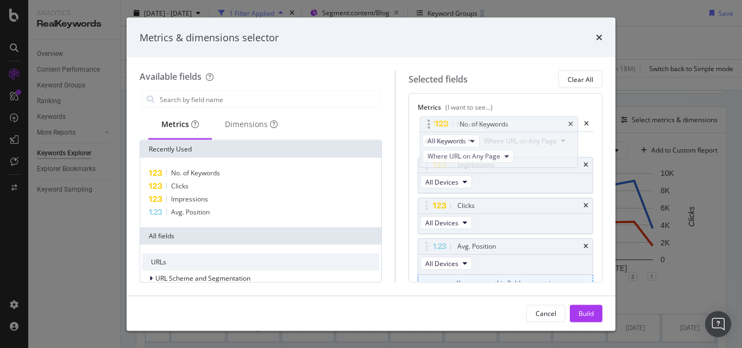
drag, startPoint x: 438, startPoint y: 243, endPoint x: 431, endPoint y: 121, distance: 122.4
click at [431, 121] on body "Analytics RealKeywords Overview Content Performance Keyword Groups Ranking Keyw…" at bounding box center [371, 174] width 742 height 348
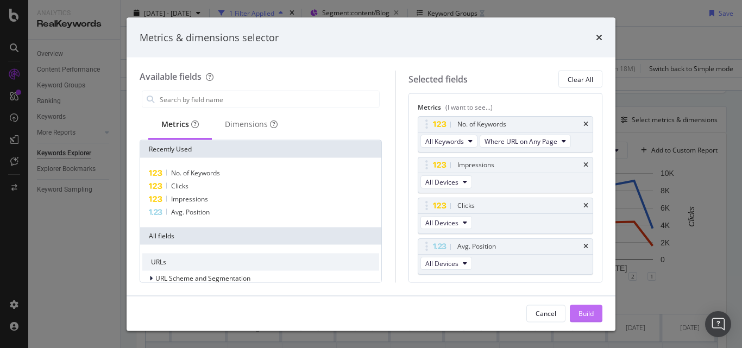
click at [583, 311] on div "Build" at bounding box center [586, 313] width 15 height 9
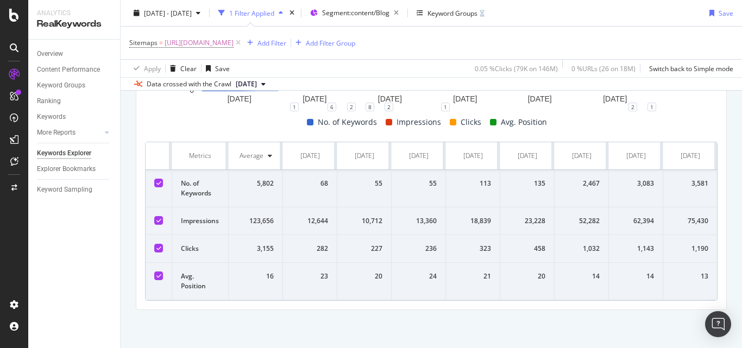
scroll to position [460, 0]
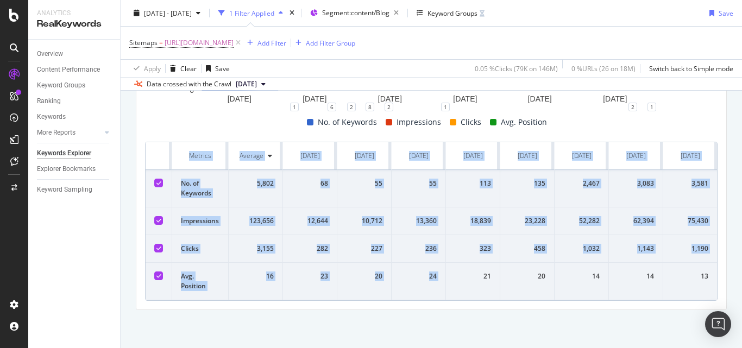
drag, startPoint x: 181, startPoint y: 145, endPoint x: 462, endPoint y: 280, distance: 311.5
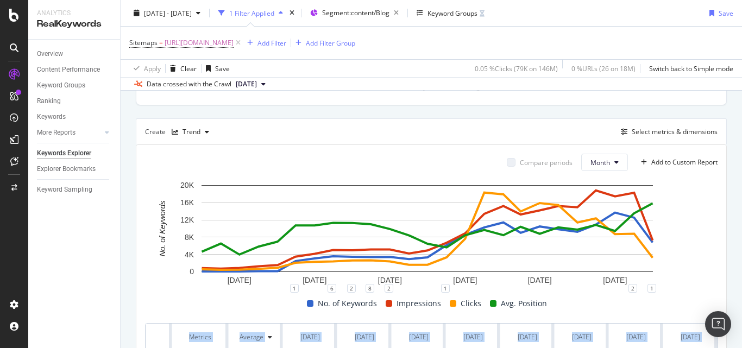
scroll to position [270, 0]
click at [642, 128] on div "Select metrics & dimensions" at bounding box center [675, 132] width 86 height 9
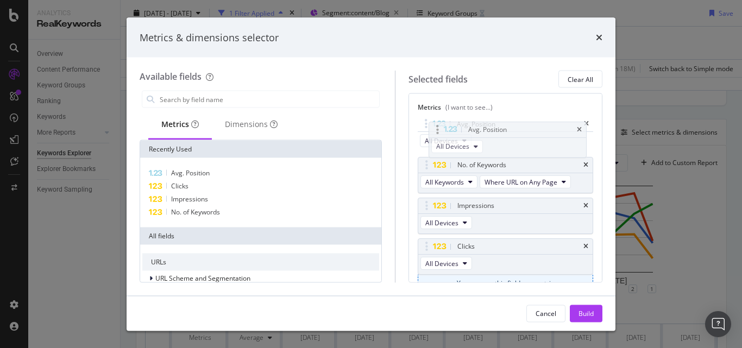
drag, startPoint x: 437, startPoint y: 243, endPoint x: 439, endPoint y: 127, distance: 116.8
click at [439, 127] on body "Analytics RealKeywords Overview Content Performance Keyword Groups Ranking Keyw…" at bounding box center [371, 174] width 742 height 348
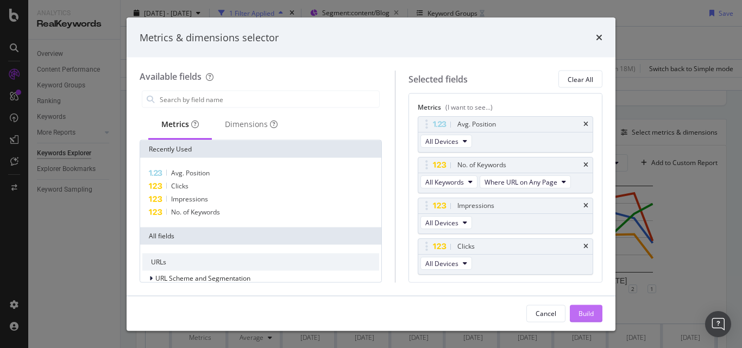
click at [574, 312] on button "Build" at bounding box center [586, 313] width 33 height 17
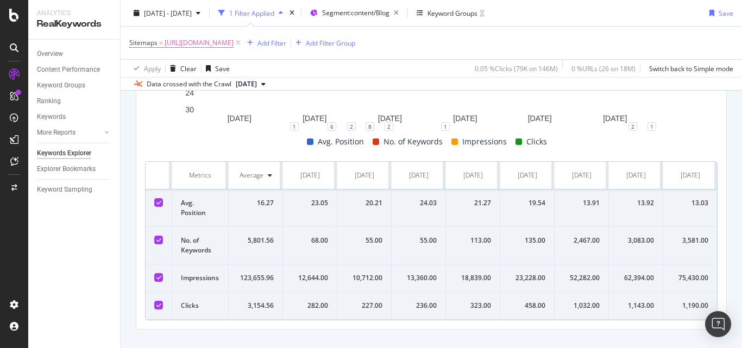
scroll to position [435, 0]
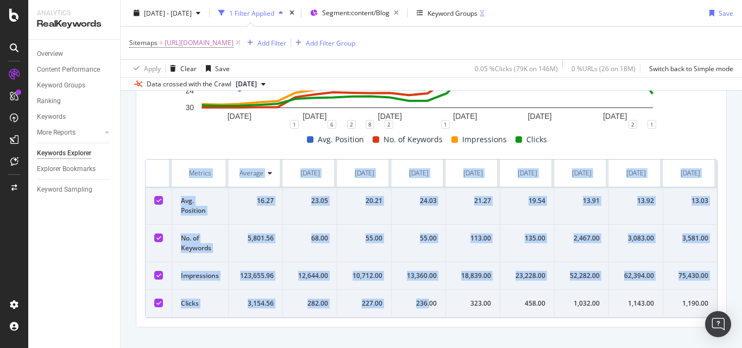
drag, startPoint x: 184, startPoint y: 172, endPoint x: 431, endPoint y: 313, distance: 285.0
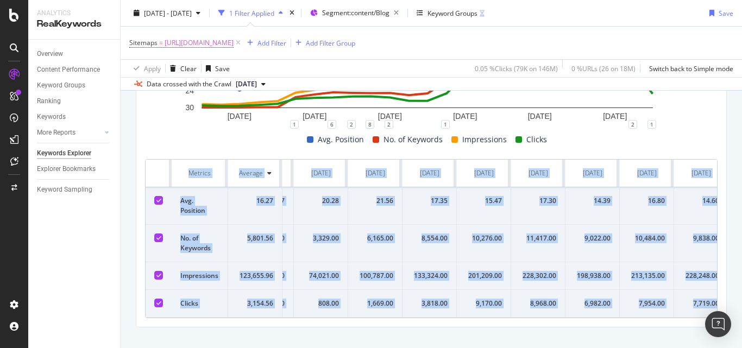
scroll to position [0, 661]
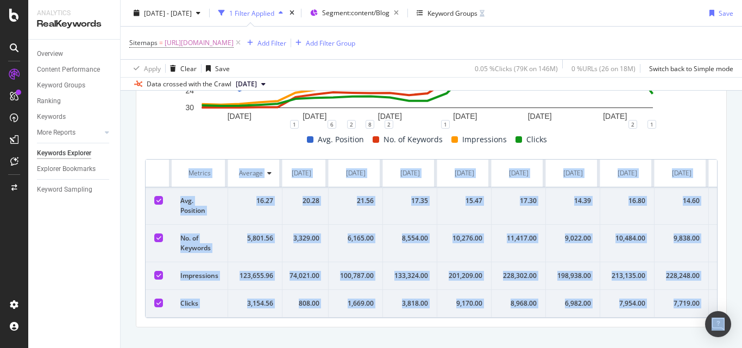
copy table "Metrics Average Oct. 2023 Nov. 2023 Dec. 2023 Jan. 2024 Feb. 2024 Mar. 2024 Apr…"
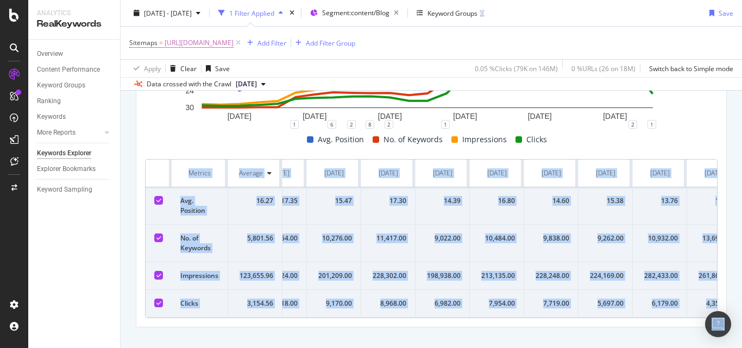
scroll to position [0, 932]
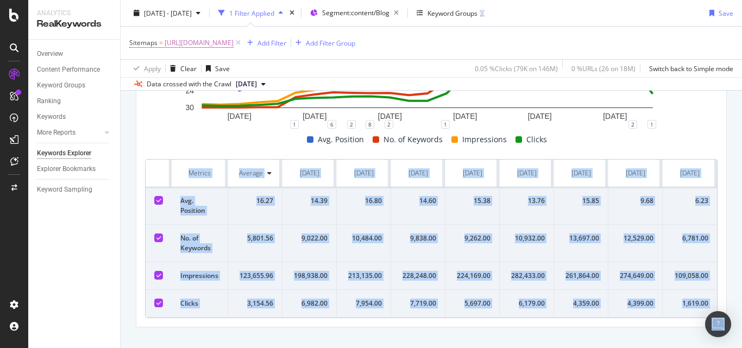
copy table "Metrics Average Oct. 2023 Nov. 2023 Dec. 2023 Jan. 2024 Feb. 2024 Mar. 2024 Apr…"
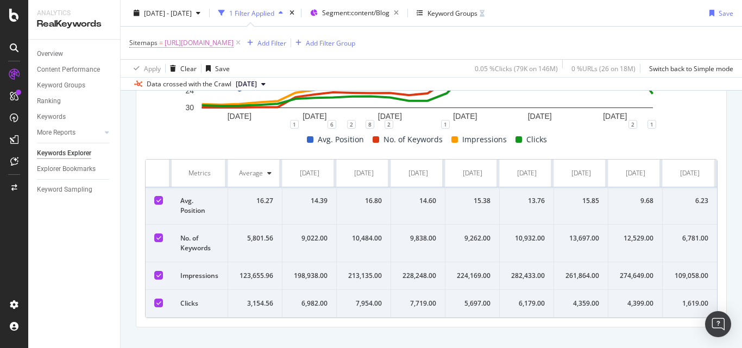
click at [234, 41] on span "https://www.nobroker.in/blog/sitemap_index/?id=electrician.xml" at bounding box center [199, 42] width 69 height 15
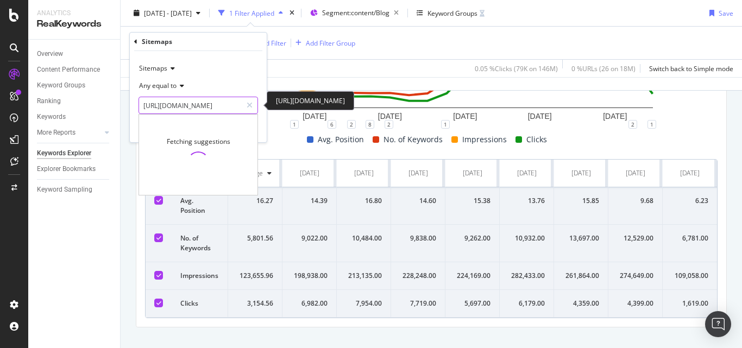
click at [221, 103] on input "https://www.nobroker.in/blog/sitemap_index/?id=electrician.xml" at bounding box center [190, 105] width 103 height 17
paste input "plumbing-guide"
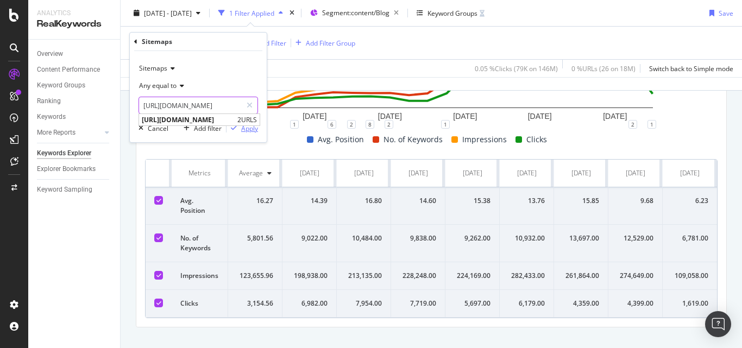
type input "https://www.nobroker.in/blog/sitemap_index/?id=plumbing-guide.xml"
click at [250, 129] on div "Apply" at bounding box center [249, 128] width 17 height 9
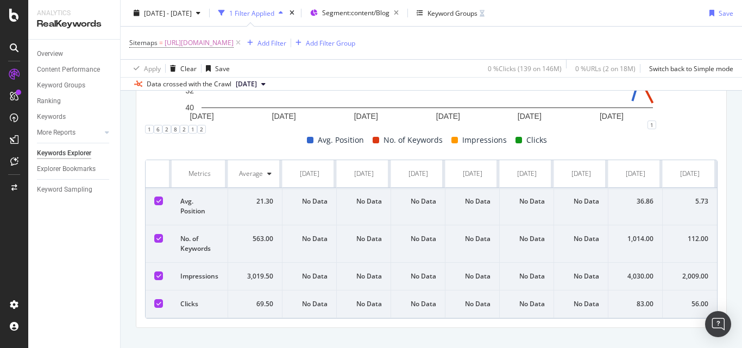
scroll to position [0, 932]
click at [257, 81] on span "[DATE]" at bounding box center [246, 84] width 21 height 10
click at [171, 134] on div "Avg. Position No. of Keywords Impressions Clicks" at bounding box center [427, 140] width 573 height 13
click at [635, 200] on div "36.86" at bounding box center [635, 202] width 36 height 10
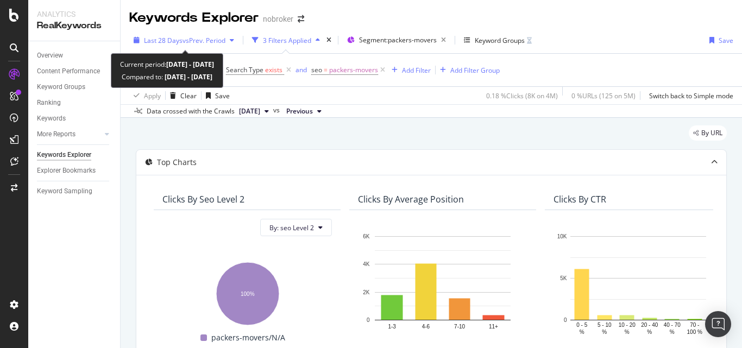
click at [210, 43] on span "vs Prev. Period" at bounding box center [204, 40] width 43 height 9
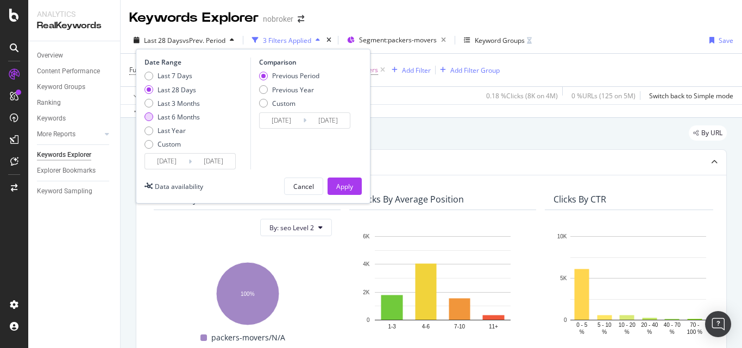
click at [155, 114] on div "Last 6 Months" at bounding box center [172, 116] width 55 height 9
type input "[DATE]"
click at [360, 185] on button "Apply" at bounding box center [345, 186] width 34 height 17
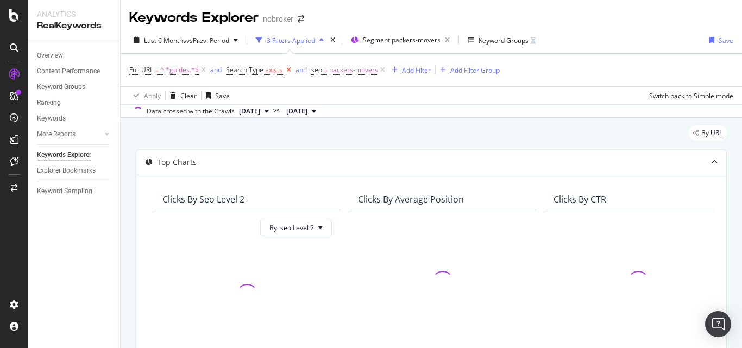
click at [289, 74] on icon at bounding box center [288, 70] width 9 height 11
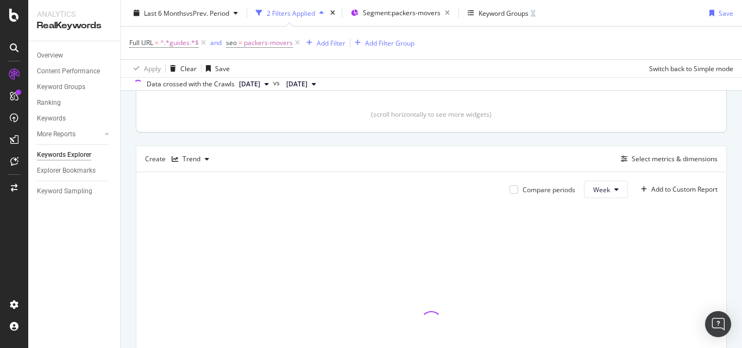
scroll to position [248, 0]
click at [660, 158] on div "Select metrics & dimensions" at bounding box center [675, 154] width 86 height 9
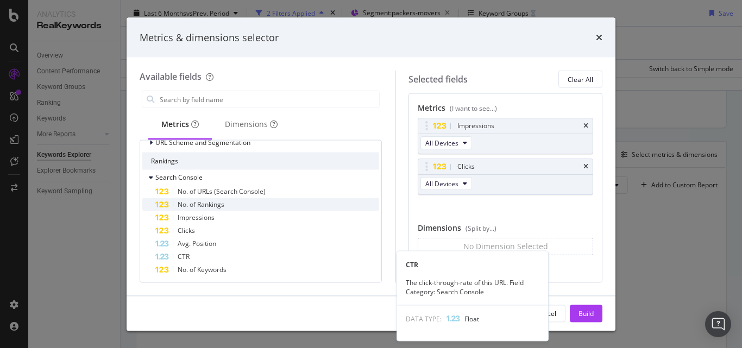
scroll to position [49, 0]
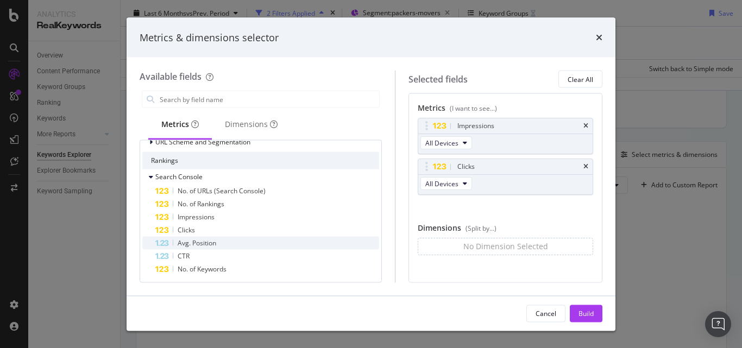
click at [291, 244] on div "Avg. Position" at bounding box center [267, 243] width 224 height 13
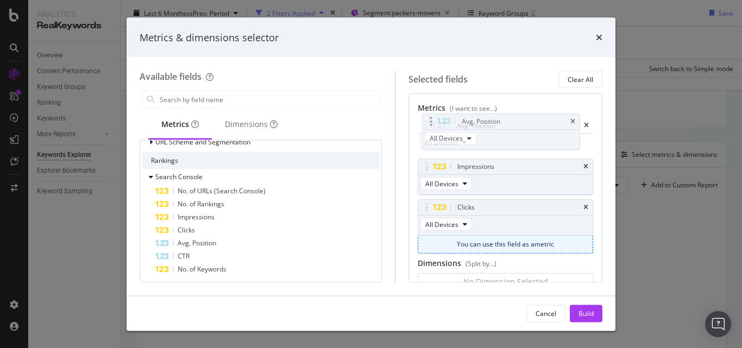
drag, startPoint x: 436, startPoint y: 208, endPoint x: 431, endPoint y: 122, distance: 86.0
click at [431, 122] on body "Analytics RealKeywords Overview Content Performance Keyword Groups Ranking Keyw…" at bounding box center [371, 174] width 742 height 348
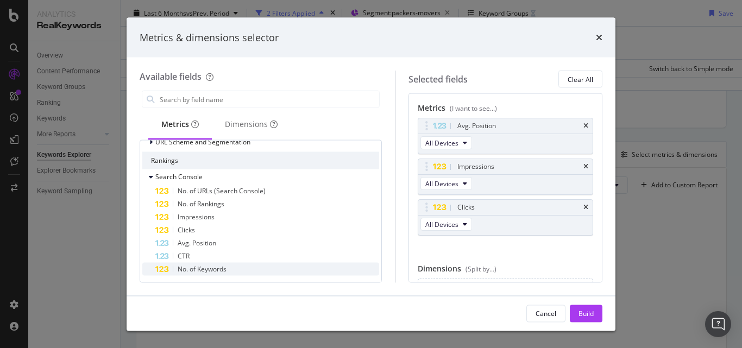
click at [264, 266] on div "No. of Keywords" at bounding box center [267, 269] width 224 height 13
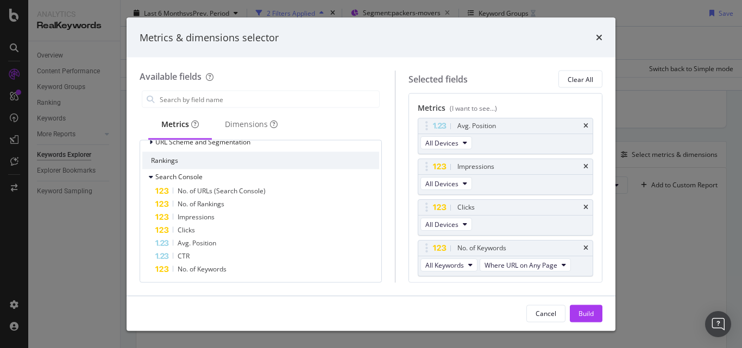
scroll to position [17, 0]
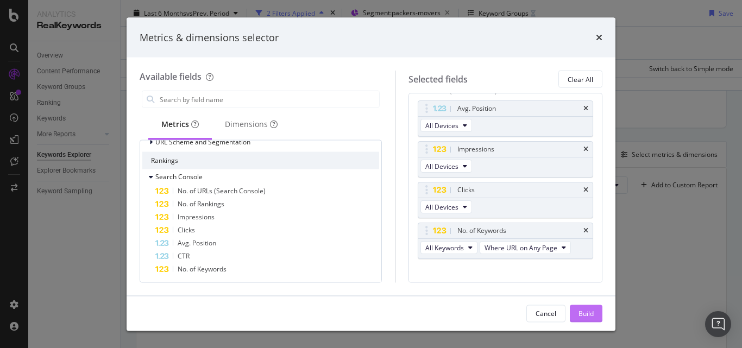
click at [594, 310] on button "Build" at bounding box center [586, 313] width 33 height 17
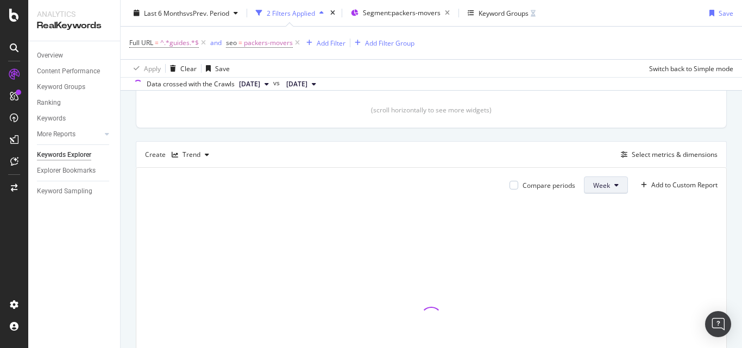
click at [584, 187] on button "Week" at bounding box center [606, 185] width 44 height 17
click at [597, 241] on div "Month" at bounding box center [594, 247] width 37 height 16
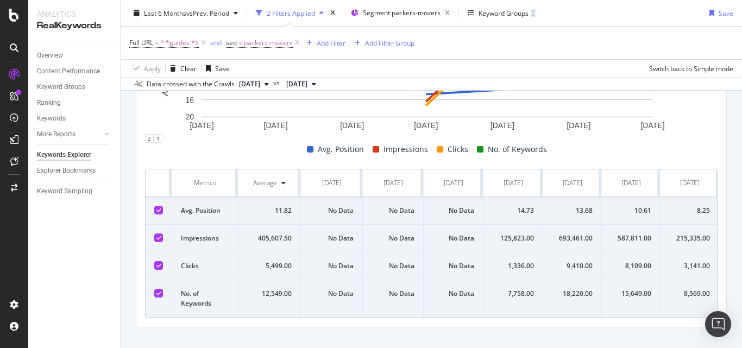
scroll to position [0, 10]
click at [513, 213] on div "14.73" at bounding box center [512, 211] width 42 height 10
click at [507, 213] on div "14.73" at bounding box center [512, 211] width 42 height 10
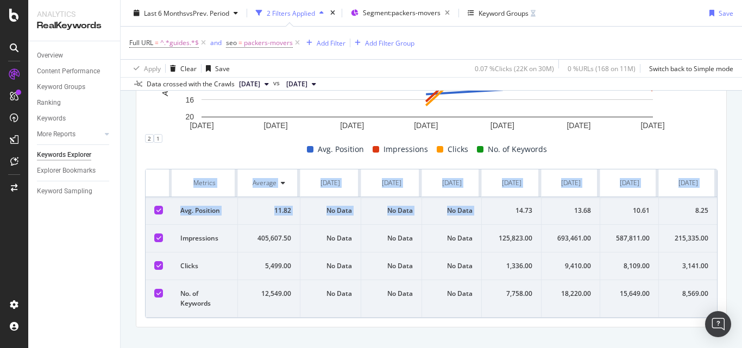
drag, startPoint x: 507, startPoint y: 213, endPoint x: 730, endPoint y: 217, distance: 223.3
click at [730, 217] on div "By URL Top Charts Clicks By seo Level 2 By: seo Level 2 Hold CTRL while clickin…" at bounding box center [432, 29] width 622 height 673
click at [677, 214] on div "8.25" at bounding box center [688, 211] width 41 height 10
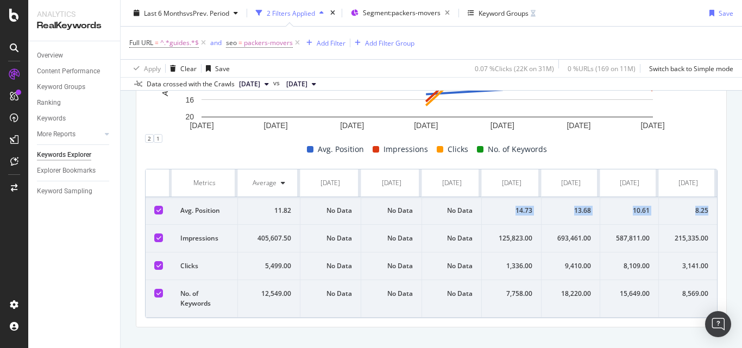
drag, startPoint x: 699, startPoint y: 210, endPoint x: 506, endPoint y: 210, distance: 192.9
click at [506, 210] on tr "Avg. Position 11.82 No Data No Data No Data 14.73 13.68 10.61 8.25" at bounding box center [430, 211] width 573 height 28
copy tr "14.73 13.68 10.61 8.25"
click at [519, 206] on div "14.73" at bounding box center [512, 211] width 42 height 10
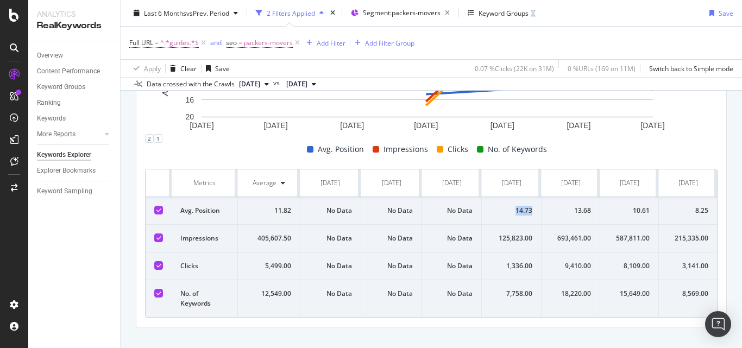
copy div "14.73"
click at [506, 241] on div "125,823.00" at bounding box center [512, 239] width 42 height 10
copy div "125,823.00"
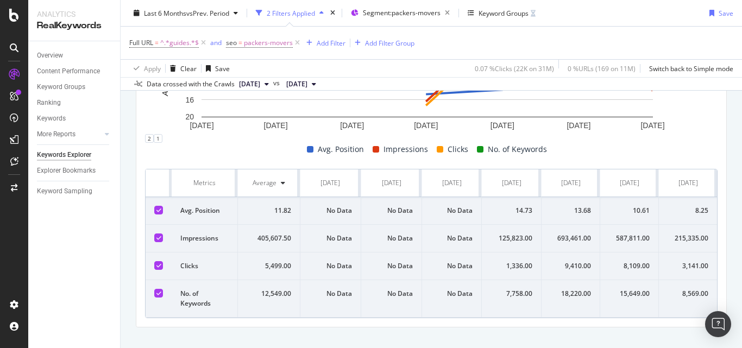
click at [516, 264] on div "1,336.00" at bounding box center [512, 266] width 42 height 10
copy div "1,336.00"
click at [515, 293] on div "7,758.00" at bounding box center [512, 294] width 42 height 10
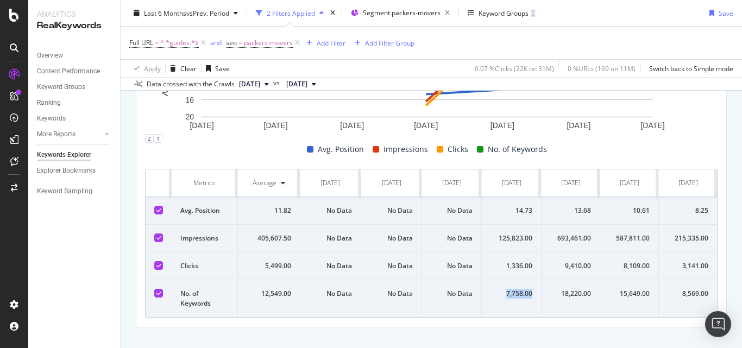
copy div "7,758.00"
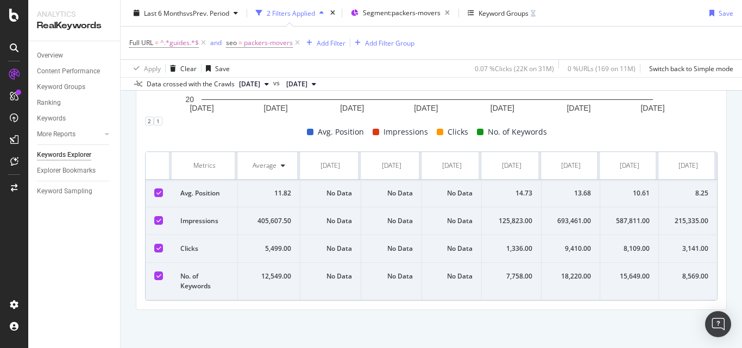
click at [514, 189] on div "14.73" at bounding box center [512, 194] width 42 height 10
copy div "14.73"
click at [514, 189] on div "14.73" at bounding box center [512, 194] width 42 height 10
click at [572, 189] on div "13.68" at bounding box center [570, 194] width 41 height 10
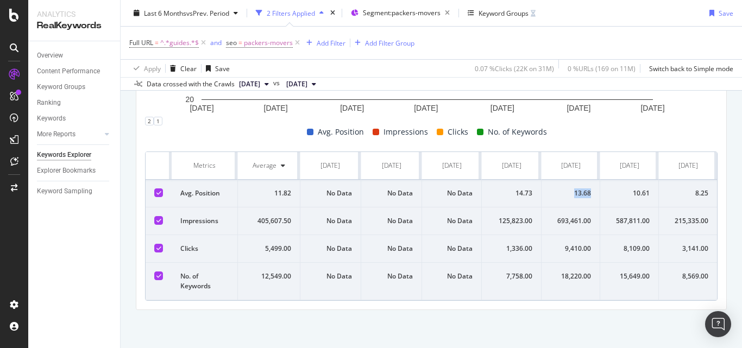
copy div "13.68"
click at [631, 189] on div "10.61" at bounding box center [629, 194] width 41 height 10
copy div "10.61"
click at [689, 189] on div "8.25" at bounding box center [688, 194] width 41 height 10
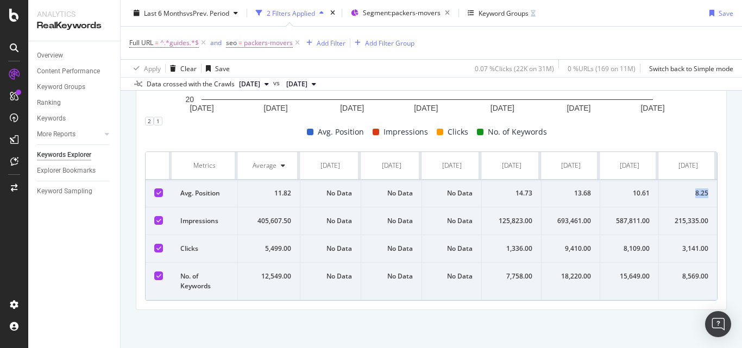
click at [689, 189] on div "8.25" at bounding box center [688, 194] width 41 height 10
copy div "8.25"
click at [680, 216] on div "215,335.00" at bounding box center [688, 221] width 41 height 10
copy div "215,335.00"
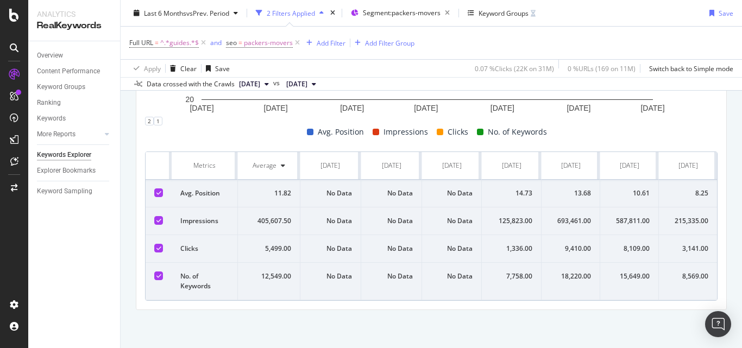
click at [619, 216] on div "587,811.00" at bounding box center [629, 221] width 41 height 10
click at [555, 216] on div "693,461.00" at bounding box center [570, 221] width 41 height 10
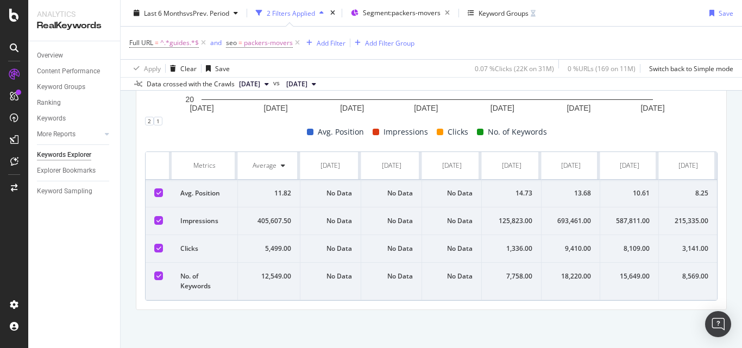
click at [514, 244] on div "1,336.00" at bounding box center [512, 249] width 42 height 10
click at [574, 244] on div "9,410.00" at bounding box center [570, 249] width 41 height 10
click at [634, 244] on div "8,109.00" at bounding box center [629, 249] width 41 height 10
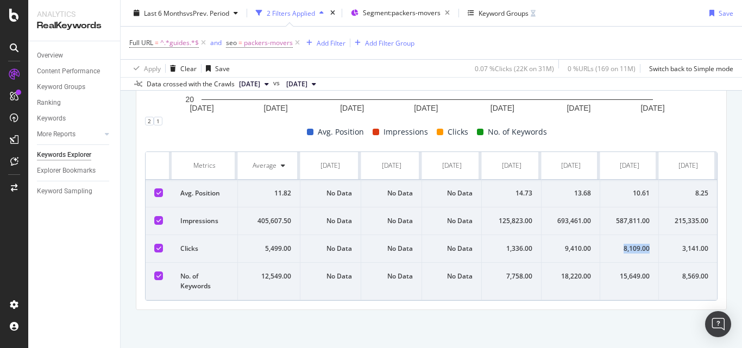
click at [634, 244] on div "8,109.00" at bounding box center [629, 249] width 41 height 10
click at [688, 244] on div "3,141.00" at bounding box center [688, 249] width 41 height 10
click at [688, 272] on div "8,569.00" at bounding box center [688, 277] width 41 height 10
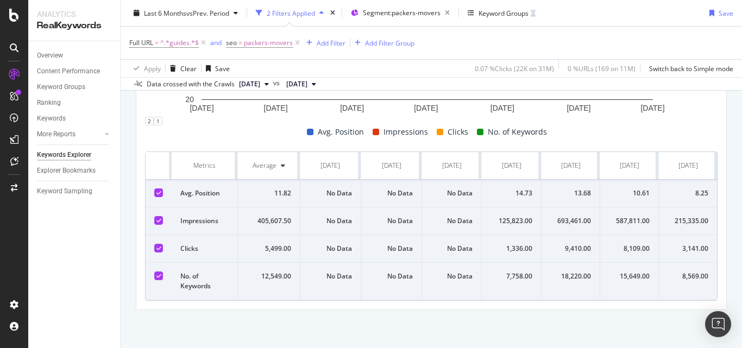
click at [628, 272] on div "15,649.00" at bounding box center [629, 277] width 41 height 10
click at [569, 272] on div "18,220.00" at bounding box center [570, 277] width 41 height 10
click at [503, 272] on div "7,758.00" at bounding box center [512, 277] width 42 height 10
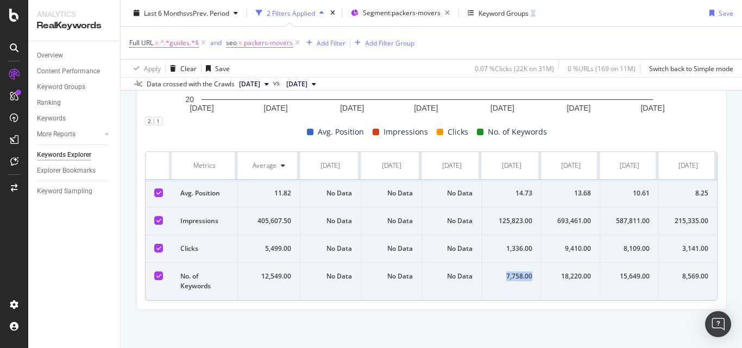
click at [503, 272] on div "7,758.00" at bounding box center [512, 277] width 42 height 10
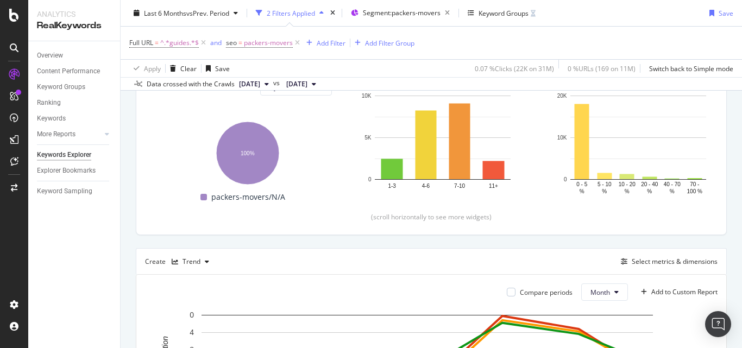
scroll to position [0, 0]
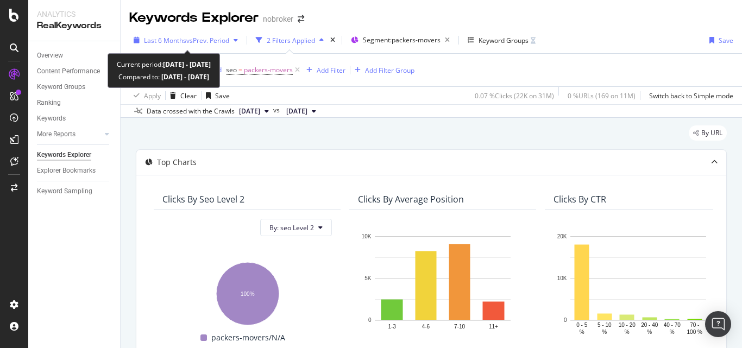
click at [204, 48] on div "Last 6 Months vs Prev. Period" at bounding box center [185, 40] width 113 height 16
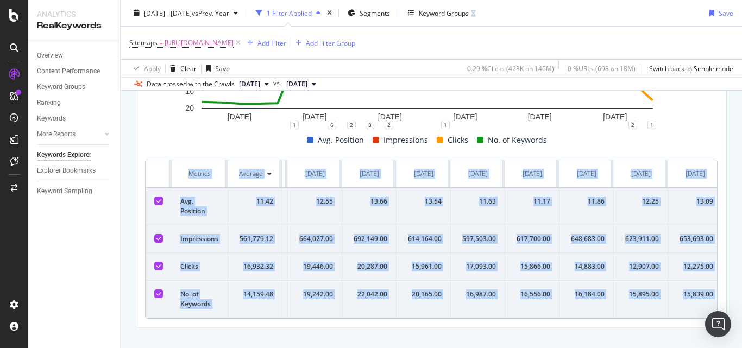
scroll to position [0, 932]
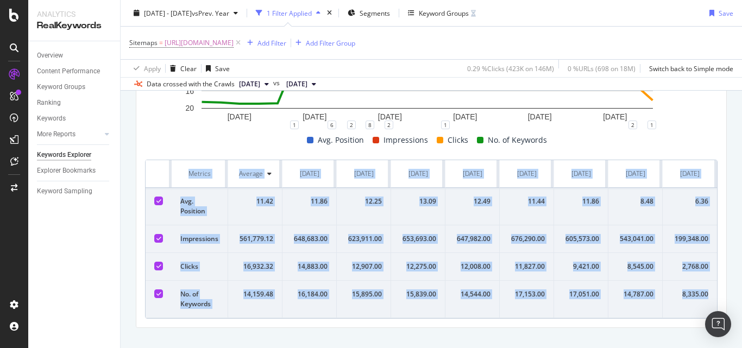
drag, startPoint x: 179, startPoint y: 178, endPoint x: 701, endPoint y: 296, distance: 535.9
copy table "Metrics Average Oct. 2023 Nov. 2023 Dec. 2023 Jan. 2024 Feb. 2024 Mar. 2024 Apr…"
